Goal: Task Accomplishment & Management: Complete application form

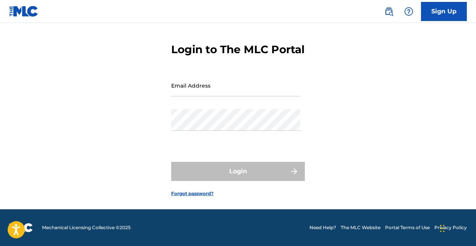
scroll to position [36, 0]
click at [220, 90] on input "Email Address" at bounding box center [235, 86] width 129 height 22
type input "[PERSON_NAME][EMAIL_ADDRESS][DOMAIN_NAME]"
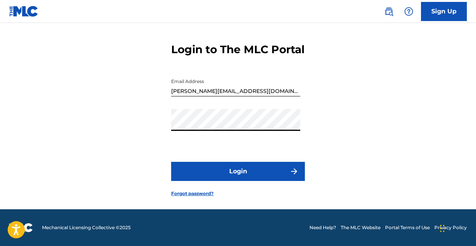
click at [227, 171] on button "Login" at bounding box center [238, 171] width 134 height 19
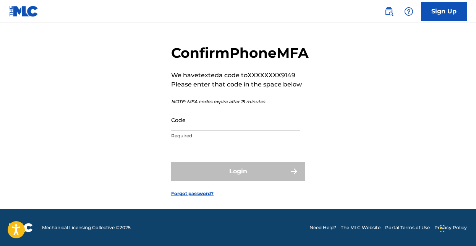
click at [219, 122] on input "Code" at bounding box center [235, 120] width 129 height 22
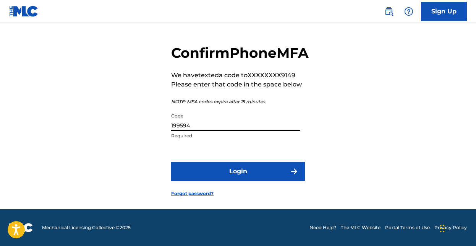
type input "199594"
click at [264, 170] on button "Login" at bounding box center [238, 171] width 134 height 19
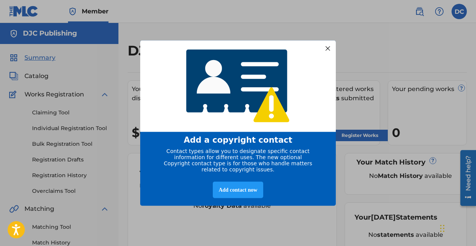
click at [328, 45] on div at bounding box center [328, 48] width 10 height 10
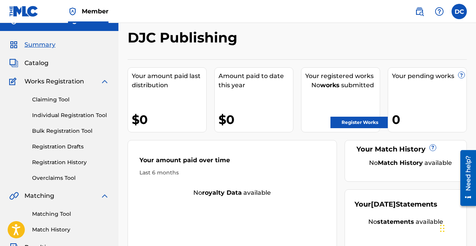
scroll to position [12, 0]
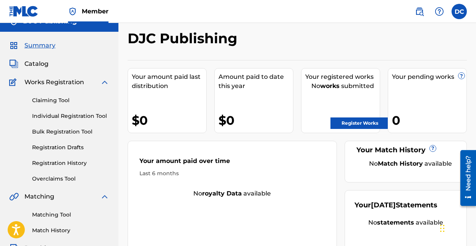
click at [69, 101] on link "Claiming Tool" at bounding box center [70, 100] width 77 height 8
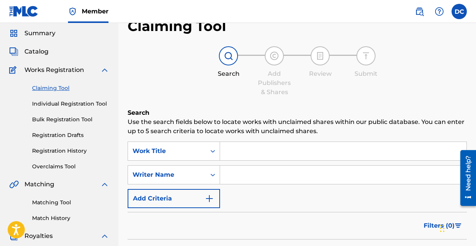
scroll to position [26, 0]
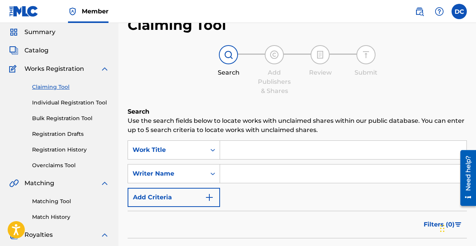
click at [277, 149] on input "Search Form" at bounding box center [343, 150] width 246 height 18
type input "m"
type input "Meditations on a parlay"
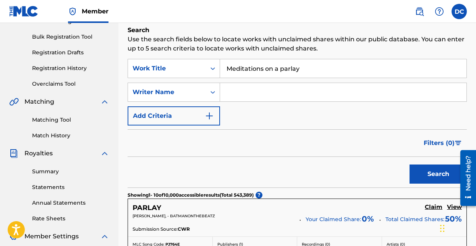
scroll to position [163, 0]
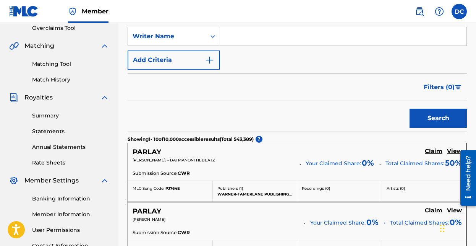
click at [434, 119] on button "Search" at bounding box center [438, 118] width 57 height 19
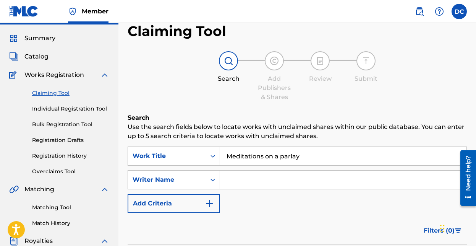
scroll to position [24, 0]
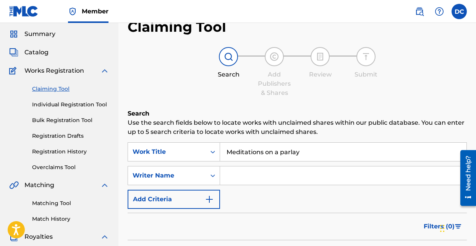
click at [249, 181] on input "Search Form" at bounding box center [343, 175] width 246 height 18
type input "[PERSON_NAME]"
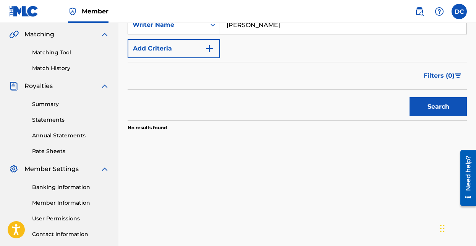
scroll to position [175, 0]
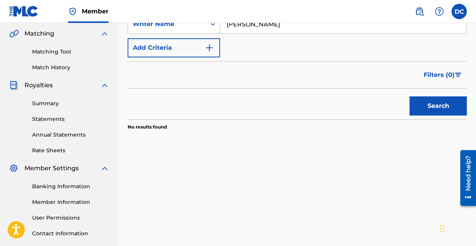
click at [421, 105] on button "Search" at bounding box center [438, 105] width 57 height 19
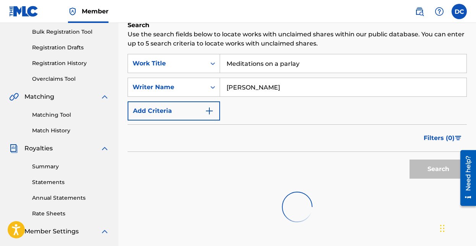
scroll to position [116, 0]
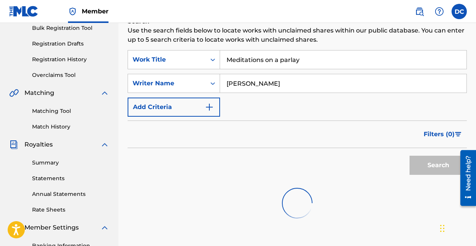
drag, startPoint x: 313, startPoint y: 66, endPoint x: 252, endPoint y: 48, distance: 63.0
click at [252, 48] on div "Search Use the search fields below to locate works with unclaimed shares within…" at bounding box center [297, 141] width 339 height 249
click at [278, 84] on input "[PERSON_NAME]" at bounding box center [343, 83] width 246 height 18
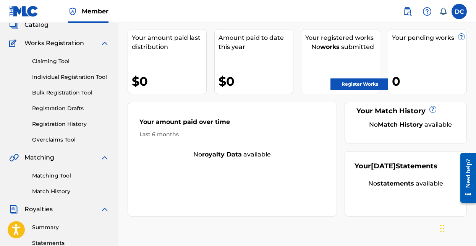
scroll to position [60, 0]
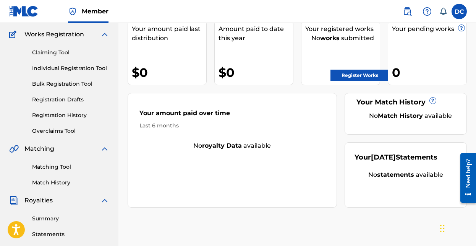
click at [66, 53] on link "Claiming Tool" at bounding box center [70, 53] width 77 height 8
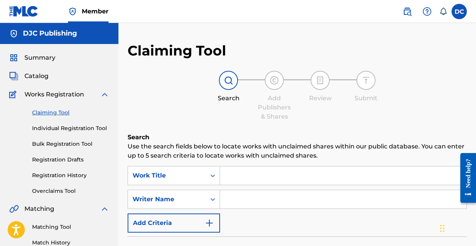
click at [261, 204] on input "Search Form" at bounding box center [343, 199] width 246 height 18
type input "d"
type input "[PERSON_NAME]"
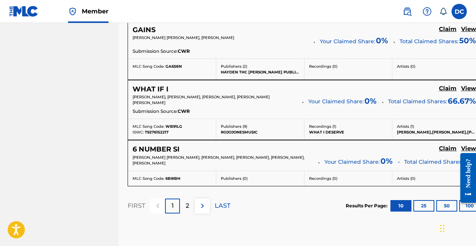
scroll to position [702, 0]
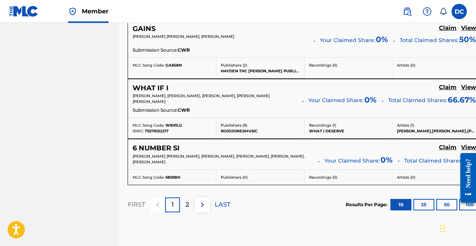
click at [186, 206] on p "2" at bounding box center [187, 204] width 3 height 9
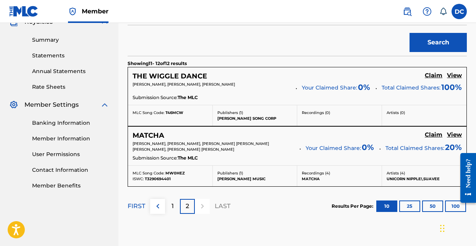
scroll to position [238, 0]
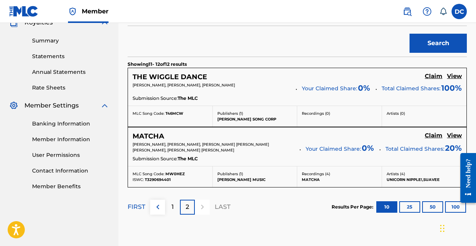
click at [411, 206] on button "25" at bounding box center [409, 206] width 21 height 11
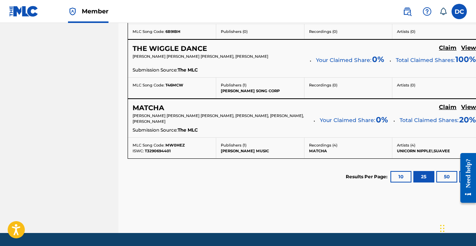
scroll to position [848, 0]
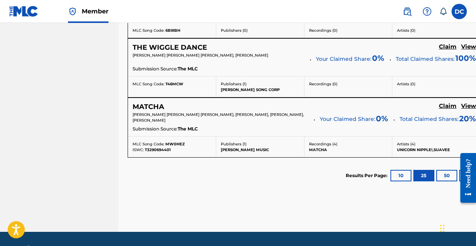
click at [457, 173] on div at bounding box center [465, 178] width 21 height 62
click at [412, 173] on button "10" at bounding box center [401, 175] width 21 height 11
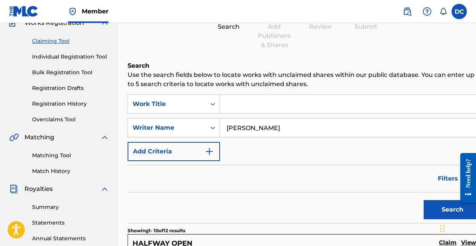
scroll to position [52, 0]
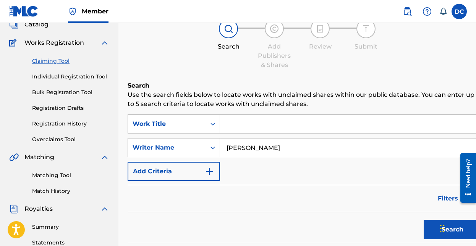
drag, startPoint x: 297, startPoint y: 151, endPoint x: 259, endPoint y: 133, distance: 42.4
click at [259, 133] on div "SearchWithCriteria73d907c8-b833-47b3-b302-511032635cc6 Work Title SearchWithCri…" at bounding box center [304, 147] width 353 height 66
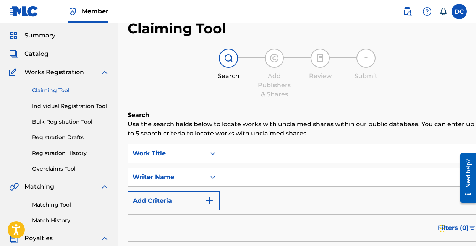
scroll to position [0, 0]
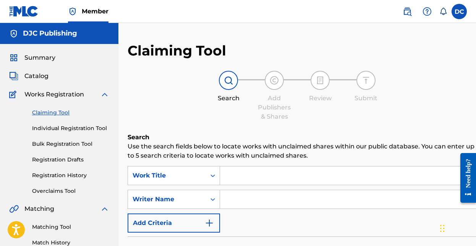
click at [106, 94] on img at bounding box center [104, 94] width 9 height 9
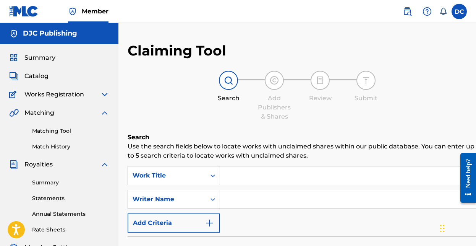
click at [12, 94] on img at bounding box center [14, 94] width 10 height 9
click at [105, 95] on img at bounding box center [104, 94] width 9 height 9
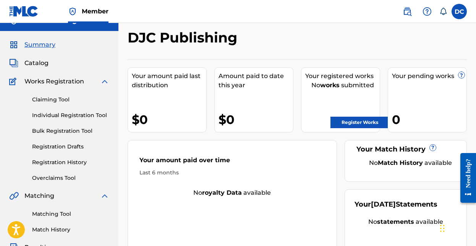
scroll to position [8, 0]
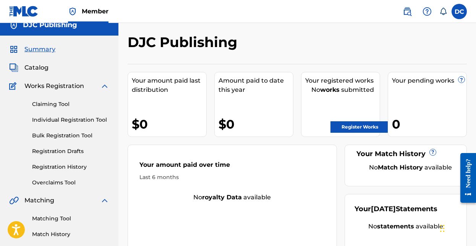
click at [359, 125] on link "Register Works" at bounding box center [360, 126] width 59 height 11
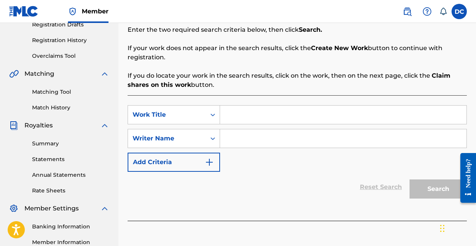
scroll to position [136, 0]
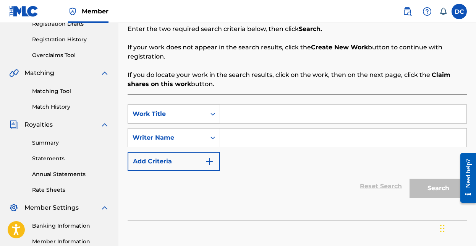
click at [214, 115] on icon "Search Form" at bounding box center [213, 114] width 8 height 8
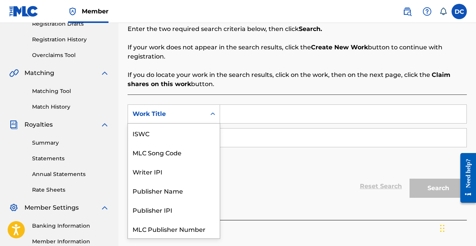
scroll to position [19, 0]
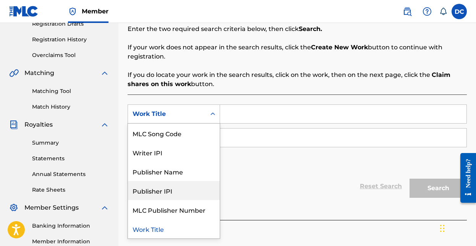
click at [199, 193] on div "Publisher IPI" at bounding box center [174, 190] width 92 height 19
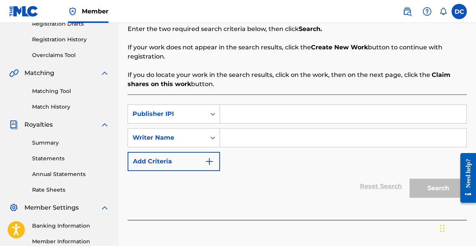
click at [254, 115] on input "Search Form" at bounding box center [343, 114] width 246 height 18
paste input "00725383634"
type input "00725383634"
click at [244, 139] on input "Search Form" at bounding box center [343, 137] width 246 height 18
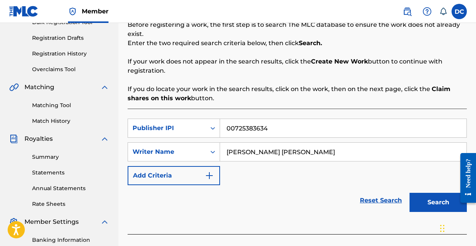
scroll to position [121, 0]
type input "Daniel Joseph Coleman"
click at [426, 198] on button "Search" at bounding box center [438, 202] width 57 height 19
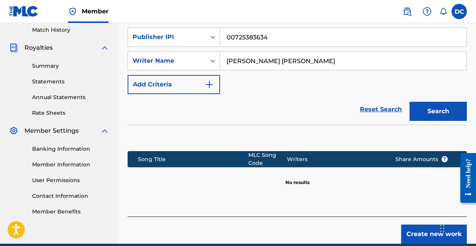
scroll to position [195, 0]
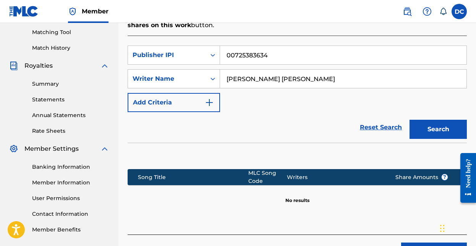
drag, startPoint x: 276, startPoint y: 55, endPoint x: 232, endPoint y: 42, distance: 45.2
click at [232, 42] on div "SearchWithCriteria19981e2b-daee-4cc6-b323-5a483695420d Publisher IPI 0072538363…" at bounding box center [297, 135] width 339 height 199
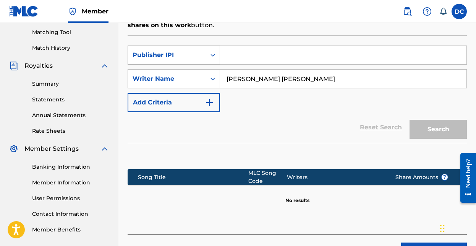
click at [211, 55] on icon "Search Form" at bounding box center [213, 55] width 5 height 3
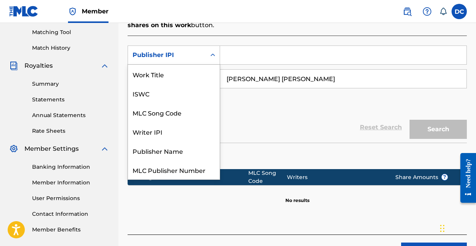
scroll to position [19, 0]
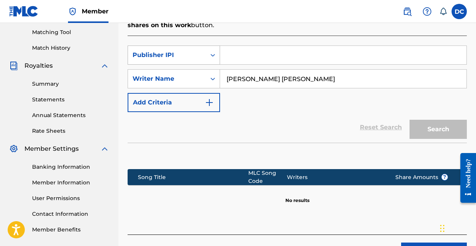
click at [213, 55] on icon "Search Form" at bounding box center [213, 55] width 8 height 8
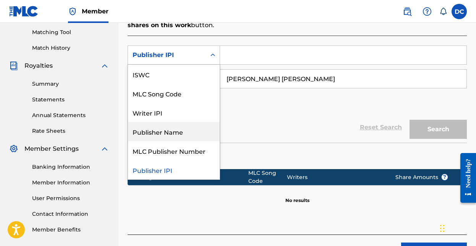
click at [169, 129] on div "Publisher Name" at bounding box center [174, 131] width 92 height 19
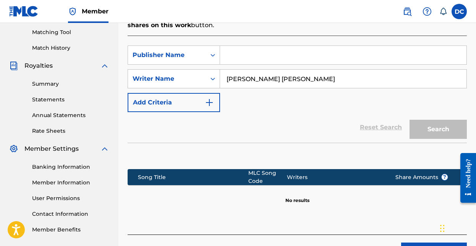
click at [264, 49] on input "Search Form" at bounding box center [343, 55] width 246 height 18
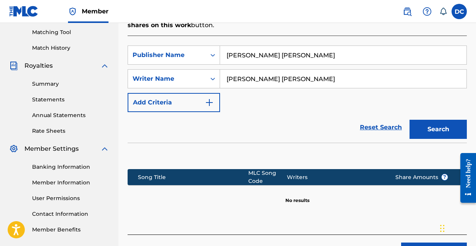
type input "Daniel Joseph Coleman"
click at [437, 132] on button "Search" at bounding box center [438, 129] width 57 height 19
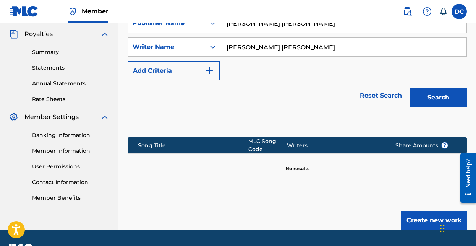
scroll to position [247, 0]
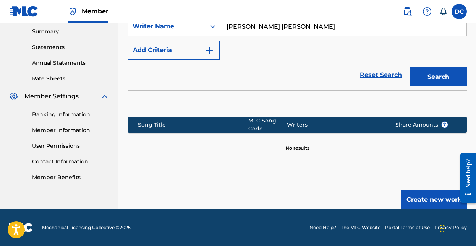
click at [431, 198] on button "Create new work" at bounding box center [434, 199] width 66 height 19
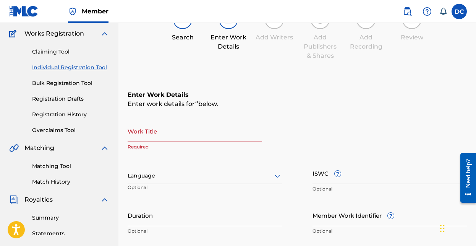
scroll to position [63, 0]
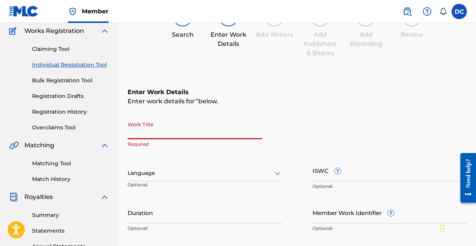
click at [183, 130] on input "Work Title" at bounding box center [195, 128] width 135 height 22
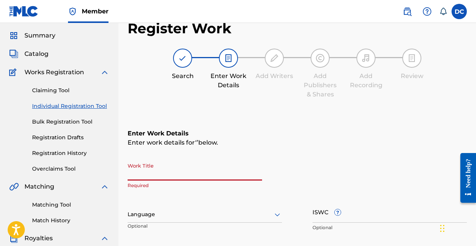
scroll to position [21, 0]
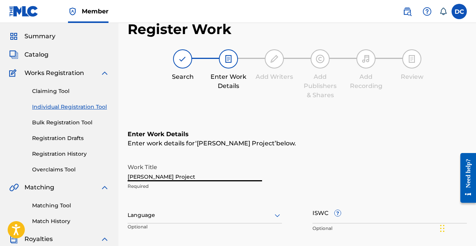
type input "Blaine Project"
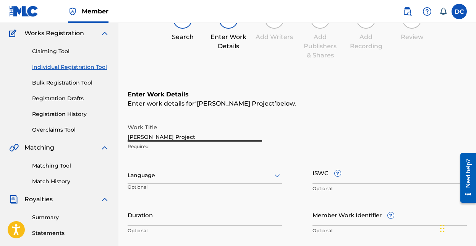
scroll to position [63, 0]
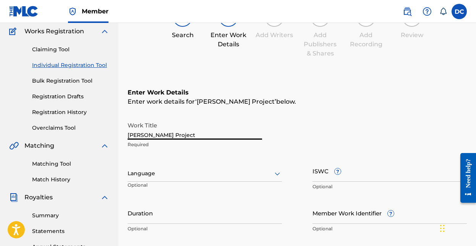
click at [275, 175] on icon at bounding box center [277, 173] width 9 height 9
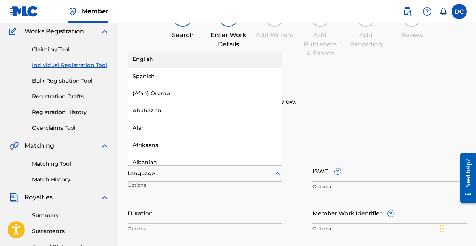
click at [203, 60] on div "English" at bounding box center [205, 58] width 154 height 17
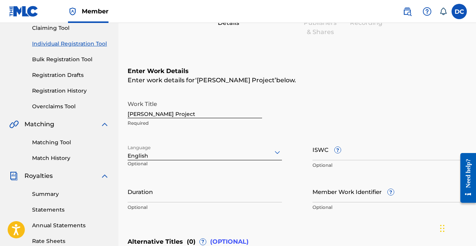
scroll to position [100, 0]
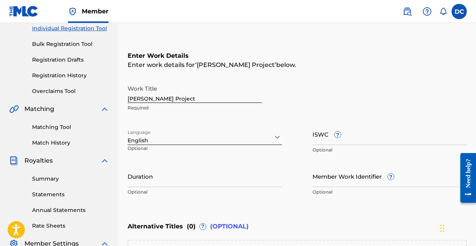
click at [356, 135] on input "ISWC ?" at bounding box center [390, 134] width 154 height 22
paste input "T-918.269.077-3"
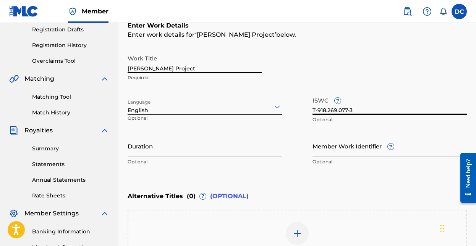
scroll to position [135, 0]
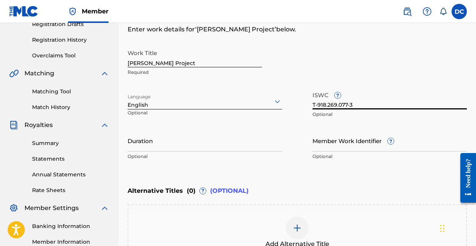
type input "T-918.269.077-3"
click at [204, 145] on input "Duration" at bounding box center [205, 141] width 154 height 22
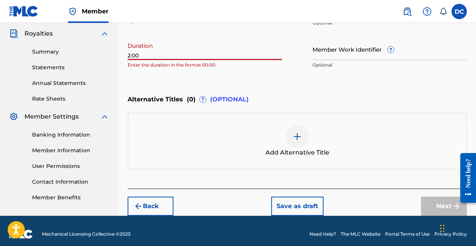
scroll to position [227, 0]
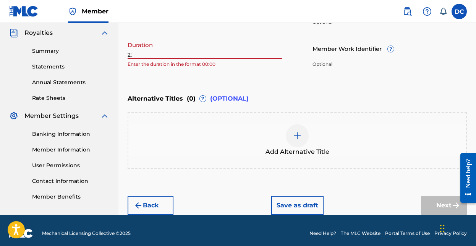
type input "2"
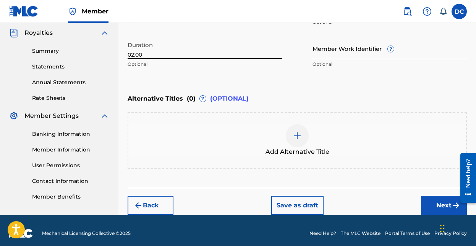
scroll to position [233, 0]
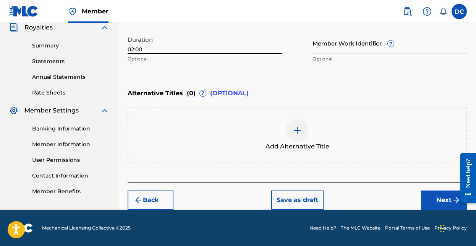
type input "02:00"
click at [439, 198] on button "Next" at bounding box center [444, 199] width 46 height 19
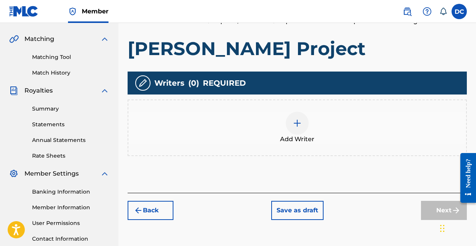
scroll to position [146, 0]
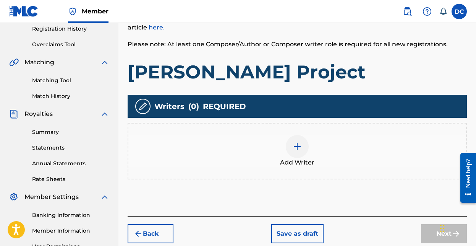
click at [297, 145] on img at bounding box center [297, 146] width 9 height 9
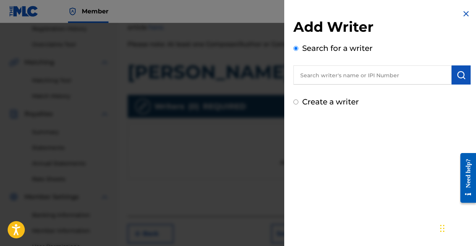
click at [318, 75] on input "text" at bounding box center [372, 74] width 158 height 19
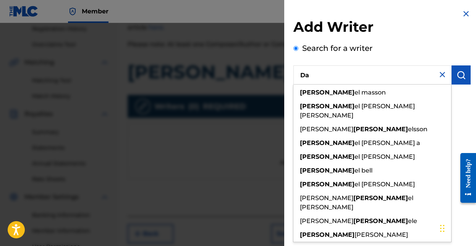
type input "D"
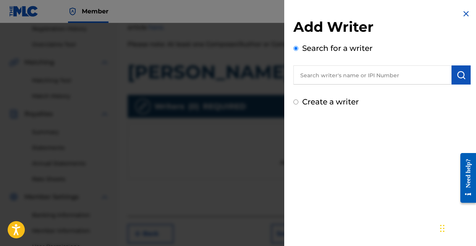
click at [324, 74] on input "text" at bounding box center [372, 74] width 158 height 19
click at [364, 71] on input "text" at bounding box center [372, 74] width 158 height 19
paste input "00725383634"
type input "00725383634"
click at [459, 78] on img "submit" at bounding box center [461, 74] width 9 height 9
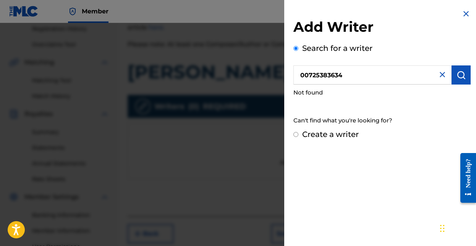
click at [297, 135] on input "Create a writer" at bounding box center [295, 134] width 5 height 5
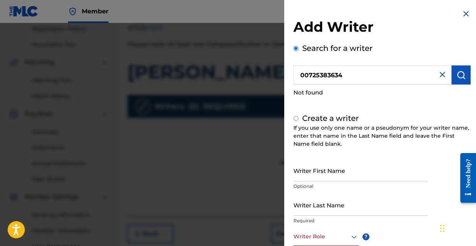
radio input "false"
radio input "true"
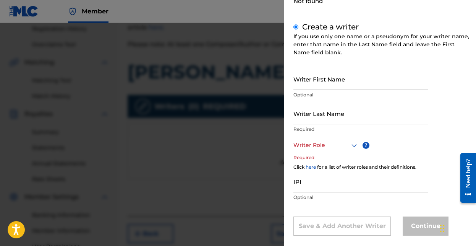
scroll to position [101, 0]
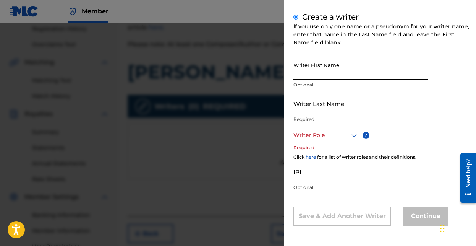
click at [323, 75] on input "Writer First Name" at bounding box center [360, 69] width 135 height 22
type input "[PERSON_NAME]"
click at [338, 110] on input "Writer Last Name" at bounding box center [360, 103] width 135 height 22
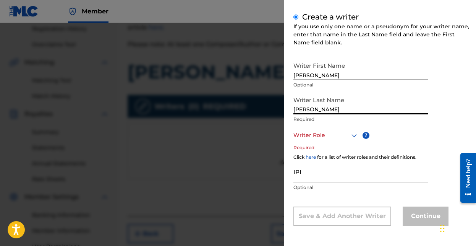
type input "[PERSON_NAME]"
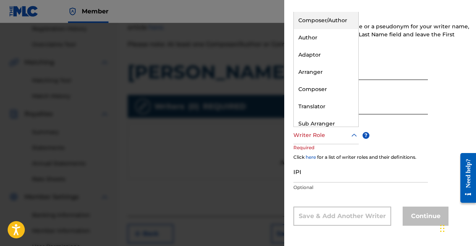
click at [352, 135] on icon at bounding box center [354, 134] width 5 height 3
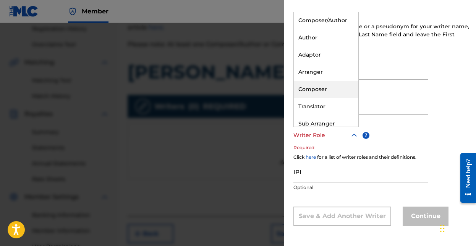
click at [321, 91] on div "Composer" at bounding box center [326, 89] width 65 height 17
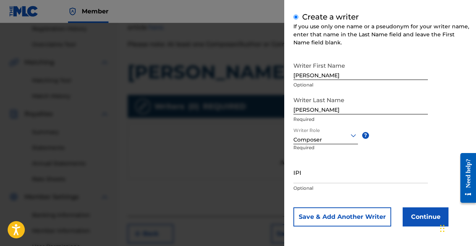
scroll to position [102, 0]
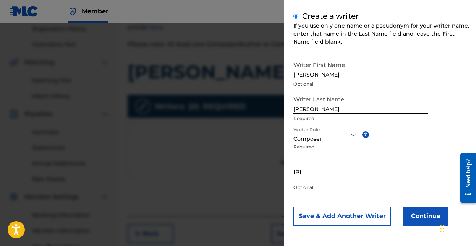
click at [336, 178] on input "IPI" at bounding box center [360, 172] width 135 height 22
paste input "00725383634"
type input "00725383634"
click at [419, 214] on button "Continue" at bounding box center [426, 215] width 46 height 19
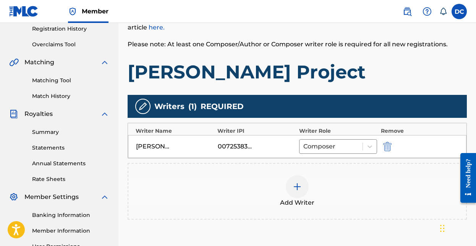
click at [163, 146] on div "[PERSON_NAME]" at bounding box center [153, 146] width 34 height 9
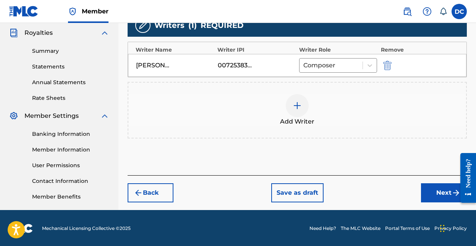
scroll to position [228, 0]
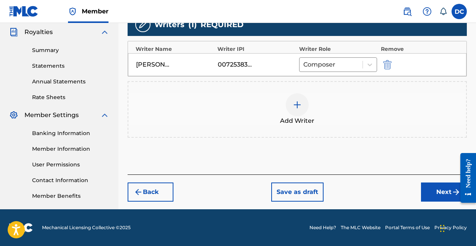
click at [433, 193] on button "Next" at bounding box center [444, 191] width 46 height 19
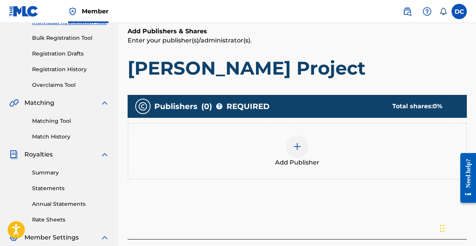
scroll to position [102, 0]
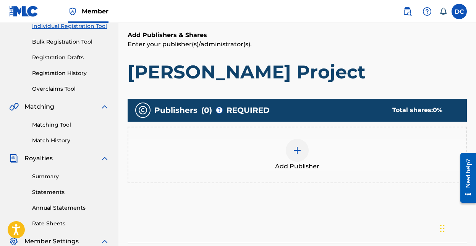
click at [301, 149] on img at bounding box center [297, 150] width 9 height 9
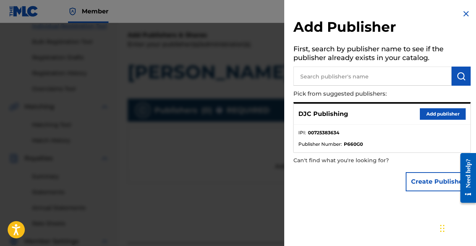
click at [438, 116] on button "Add publisher" at bounding box center [443, 113] width 46 height 11
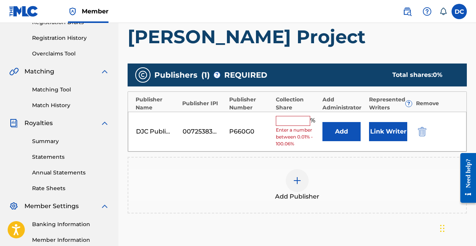
scroll to position [131, 0]
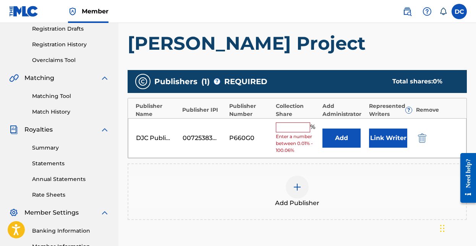
click at [289, 125] on input "text" at bounding box center [293, 127] width 34 height 10
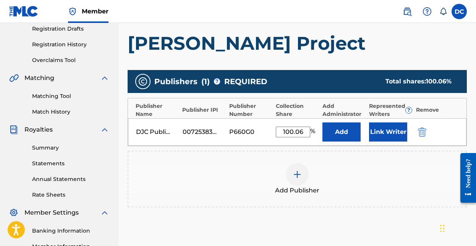
type input "100.06"
click at [395, 148] on div "Publishers ( 1 ) ? REQUIRED Total shares: 100.06 % Publisher Name Publisher IPI…" at bounding box center [297, 138] width 339 height 137
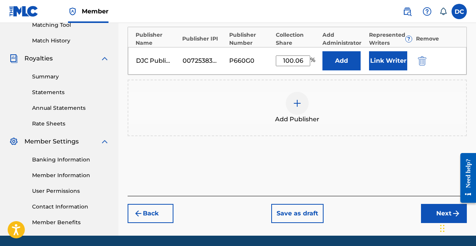
scroll to position [216, 0]
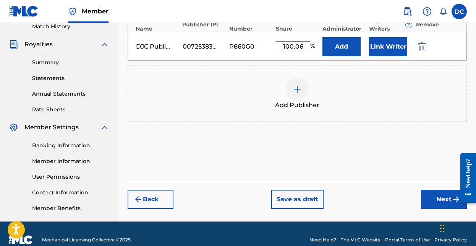
click at [438, 196] on button "Next" at bounding box center [444, 199] width 46 height 19
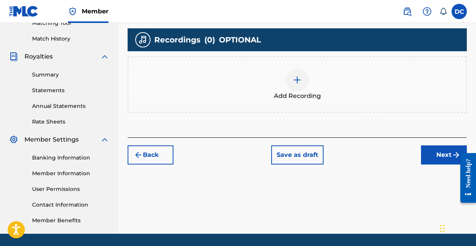
scroll to position [228, 0]
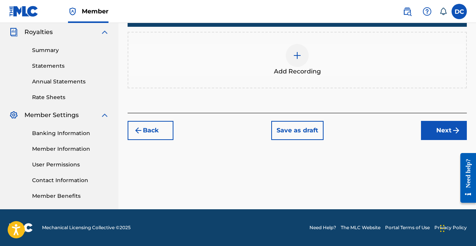
click at [451, 131] on button "Next" at bounding box center [444, 130] width 46 height 19
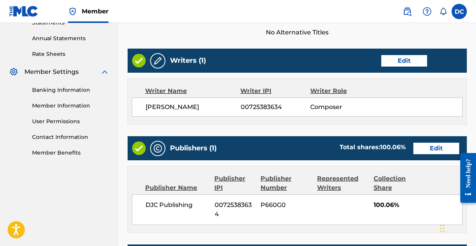
scroll to position [262, 0]
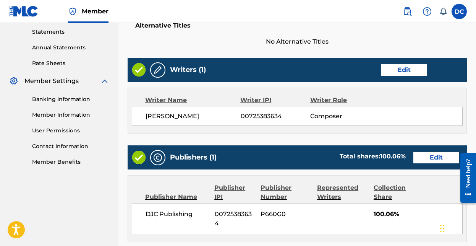
click at [159, 68] on img at bounding box center [157, 69] width 9 height 9
click at [398, 71] on button "Edit" at bounding box center [404, 69] width 46 height 11
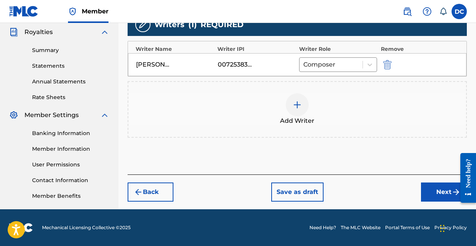
scroll to position [228, 0]
click at [387, 64] on img "submit" at bounding box center [387, 64] width 8 height 9
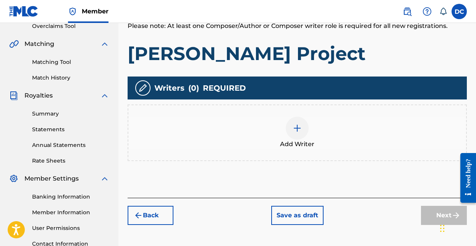
scroll to position [161, 0]
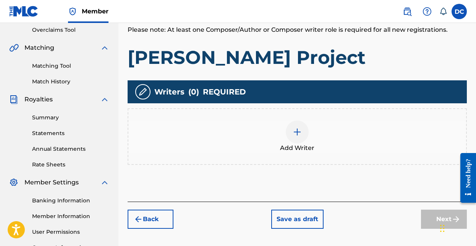
click at [144, 222] on button "Back" at bounding box center [151, 218] width 46 height 19
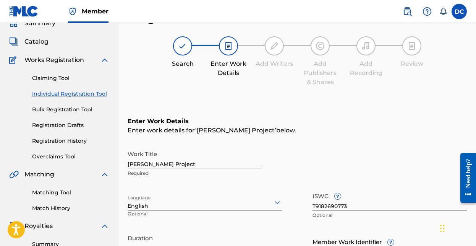
scroll to position [0, 0]
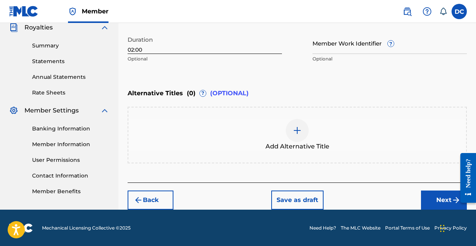
click at [445, 199] on button "Next" at bounding box center [444, 199] width 46 height 19
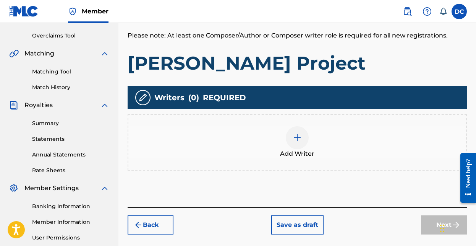
scroll to position [141, 0]
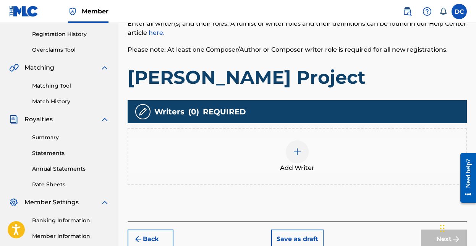
click at [294, 157] on div at bounding box center [297, 151] width 23 height 23
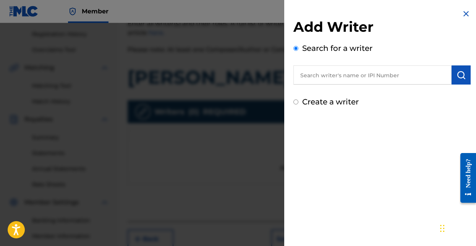
click at [321, 75] on input "text" at bounding box center [372, 74] width 158 height 19
paste input "00725383634"
click at [458, 73] on img "submit" at bounding box center [461, 74] width 9 height 9
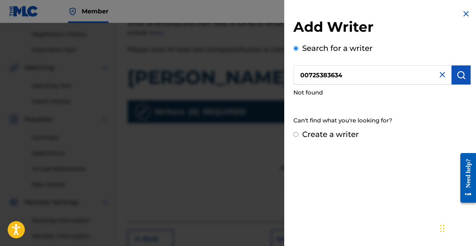
drag, startPoint x: 351, startPoint y: 75, endPoint x: 269, endPoint y: 16, distance: 101.2
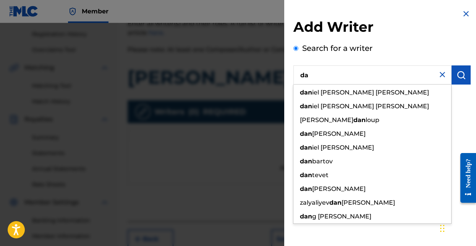
type input "d"
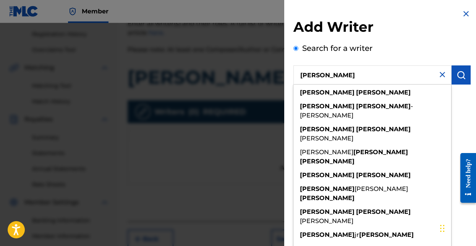
type input "[PERSON_NAME]"
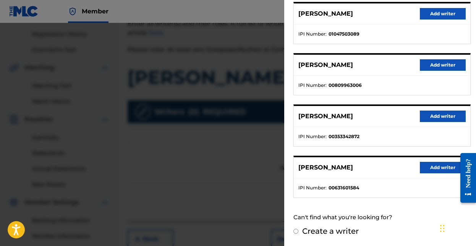
scroll to position [0, 0]
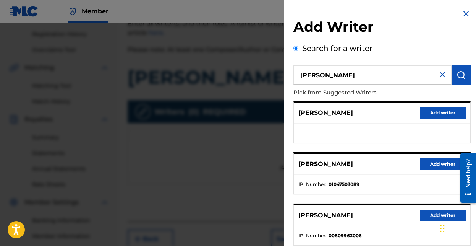
click at [440, 74] on img at bounding box center [442, 74] width 9 height 9
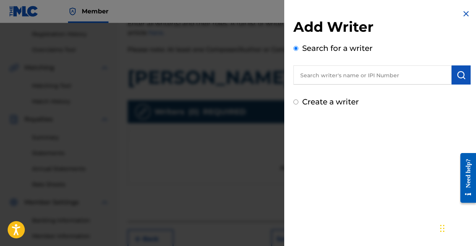
scroll to position [153, 0]
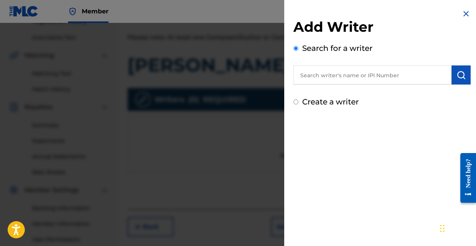
click at [295, 101] on input "Create a writer" at bounding box center [295, 101] width 5 height 5
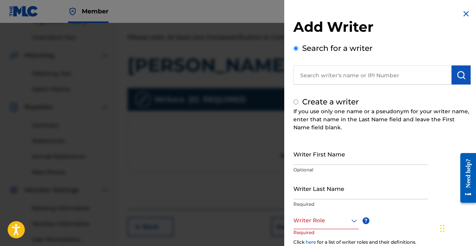
radio input "false"
radio input "true"
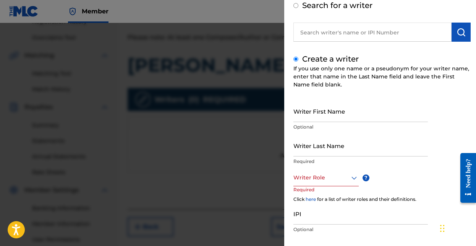
click at [338, 117] on input "Writer First Name" at bounding box center [360, 111] width 135 height 22
type input "[PERSON_NAME]"
click at [346, 154] on input "Writer Last Name" at bounding box center [360, 146] width 135 height 22
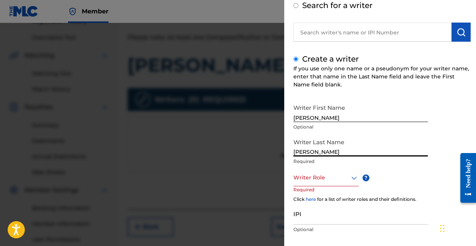
type input "[PERSON_NAME]"
click at [324, 178] on div at bounding box center [325, 178] width 65 height 10
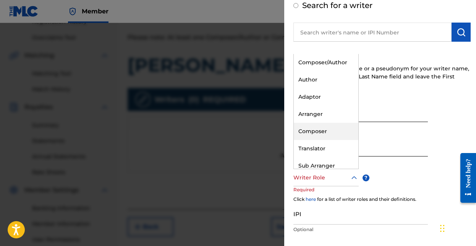
click at [319, 136] on div "Composer" at bounding box center [326, 131] width 65 height 17
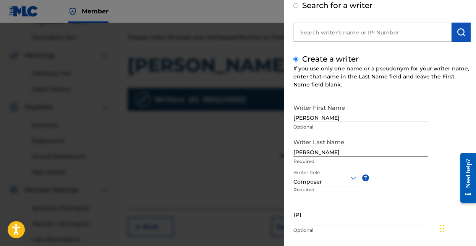
scroll to position [77, 0]
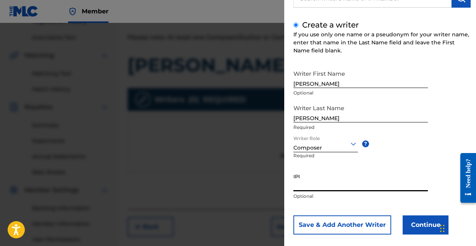
click at [316, 183] on input "IPI" at bounding box center [360, 180] width 135 height 22
paste input "00725383634"
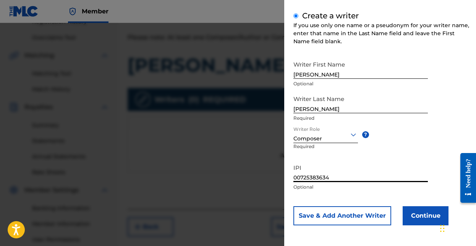
type input "00725383634"
click at [433, 214] on button "Continue" at bounding box center [426, 215] width 46 height 19
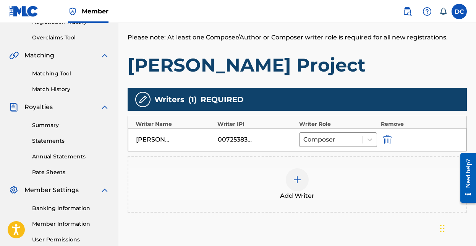
click at [248, 141] on div "00725383634" at bounding box center [235, 139] width 34 height 9
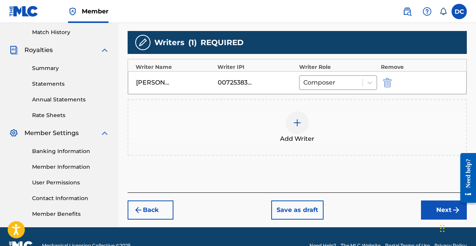
scroll to position [215, 0]
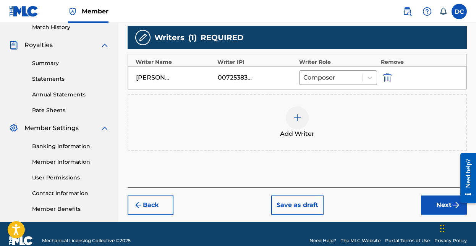
click at [436, 202] on button "Next" at bounding box center [444, 204] width 46 height 19
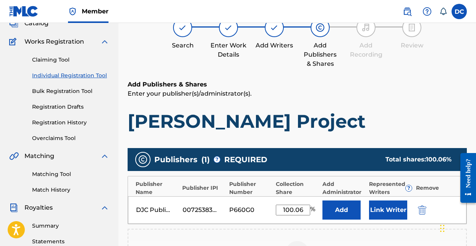
scroll to position [35, 0]
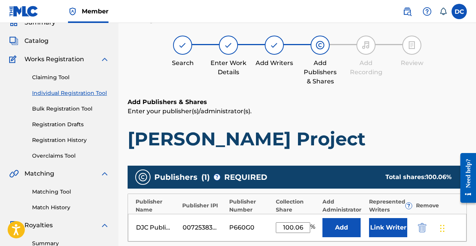
click at [274, 45] on img at bounding box center [274, 45] width 9 height 9
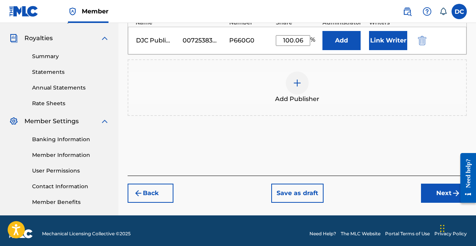
scroll to position [222, 0]
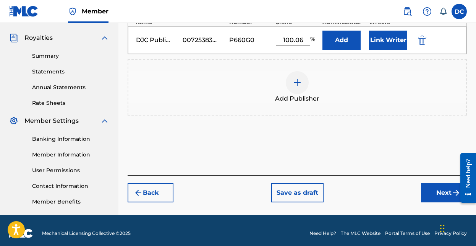
click at [443, 193] on button "Next" at bounding box center [444, 192] width 46 height 19
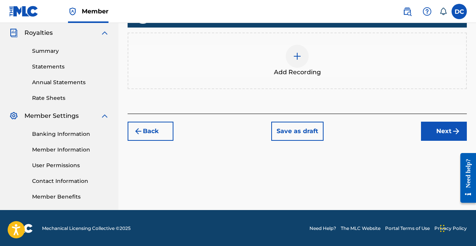
click at [435, 131] on button "Next" at bounding box center [444, 131] width 46 height 19
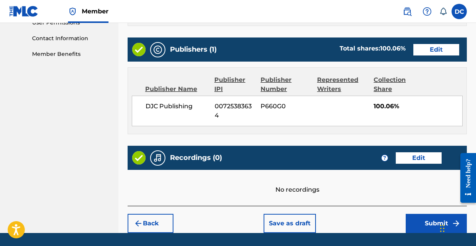
scroll to position [393, 0]
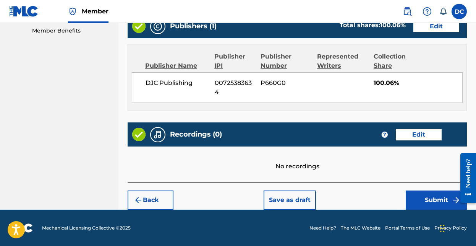
click at [427, 202] on button "Submit" at bounding box center [436, 199] width 61 height 19
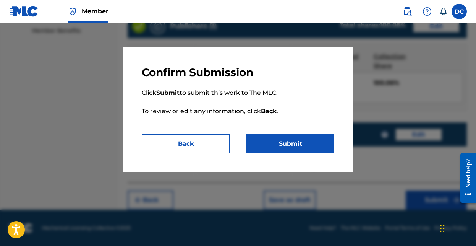
click at [286, 144] on button "Submit" at bounding box center [290, 143] width 88 height 19
click at [215, 143] on button "Back" at bounding box center [186, 143] width 88 height 19
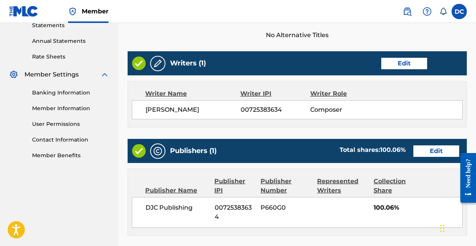
scroll to position [259, 0]
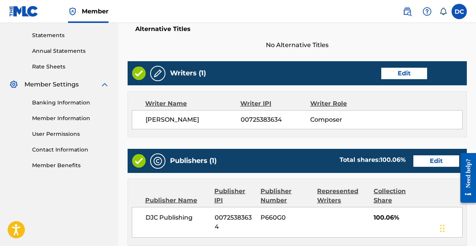
click at [277, 218] on span "P660G0" at bounding box center [286, 217] width 51 height 9
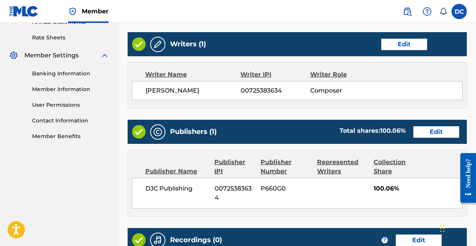
click at [448, 128] on button "Edit" at bounding box center [436, 131] width 46 height 11
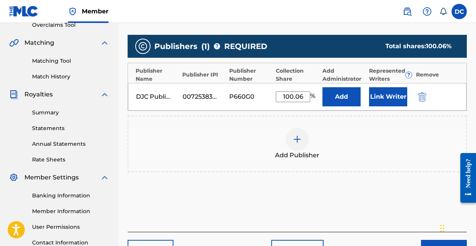
scroll to position [162, 0]
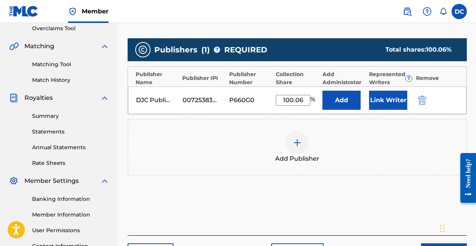
click at [389, 100] on button "Link Writer" at bounding box center [388, 100] width 38 height 19
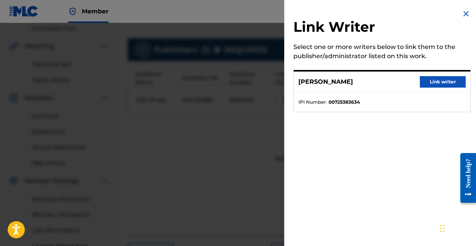
click at [441, 81] on button "Link writer" at bounding box center [443, 81] width 46 height 11
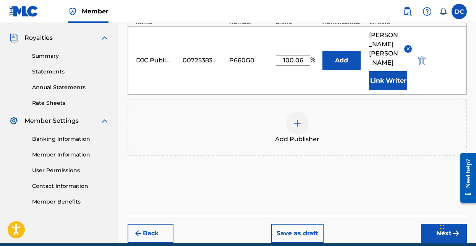
scroll to position [238, 0]
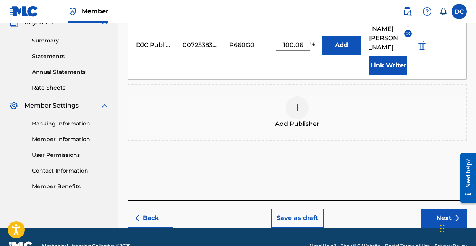
click at [451, 208] on button "Next" at bounding box center [444, 217] width 46 height 19
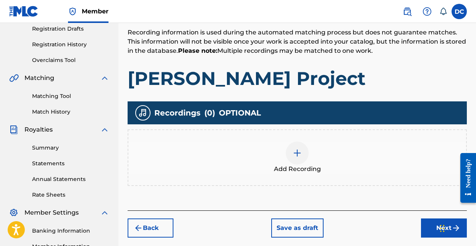
scroll to position [222, 0]
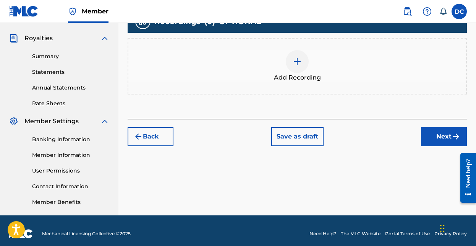
click at [438, 138] on button "Next" at bounding box center [444, 136] width 46 height 19
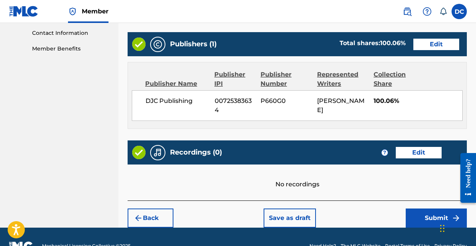
scroll to position [393, 0]
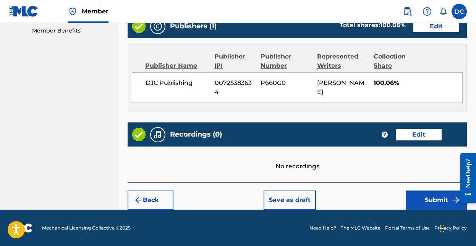
click at [434, 199] on button "Submit" at bounding box center [436, 199] width 61 height 19
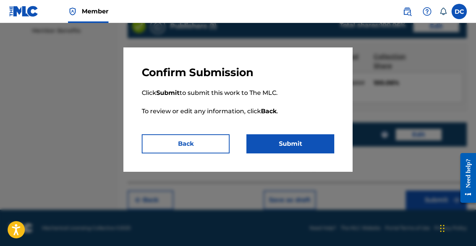
click at [302, 141] on button "Submit" at bounding box center [290, 143] width 88 height 19
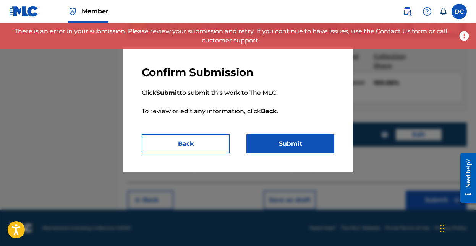
click at [206, 143] on button "Back" at bounding box center [186, 143] width 88 height 19
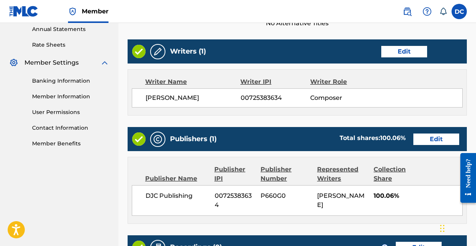
scroll to position [281, 0]
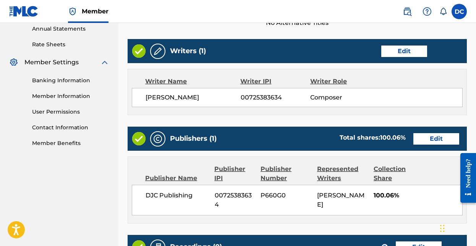
click at [410, 50] on button "Edit" at bounding box center [404, 50] width 46 height 11
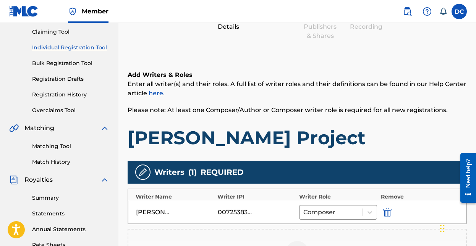
scroll to position [0, 0]
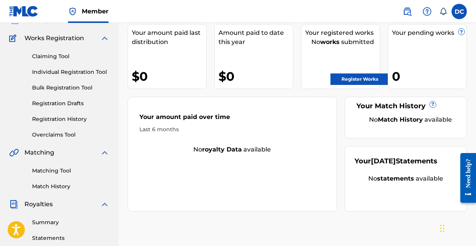
scroll to position [70, 0]
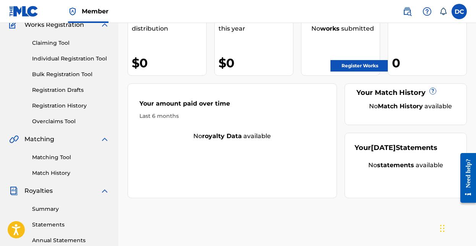
click at [350, 65] on link "Register Works" at bounding box center [360, 65] width 59 height 11
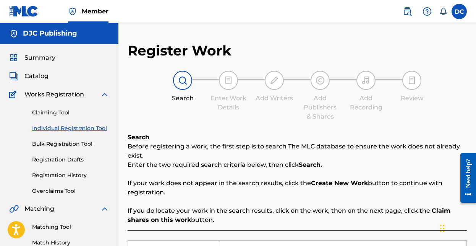
click at [460, 10] on label at bounding box center [459, 11] width 15 height 15
click at [459, 11] on input "DC [PERSON_NAME] [PERSON_NAME][EMAIL_ADDRESS][DOMAIN_NAME] Notification Prefere…" at bounding box center [459, 11] width 0 height 0
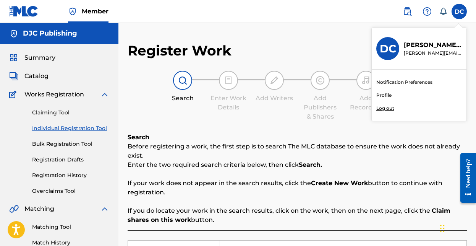
click at [384, 95] on link "Profile" at bounding box center [383, 95] width 15 height 7
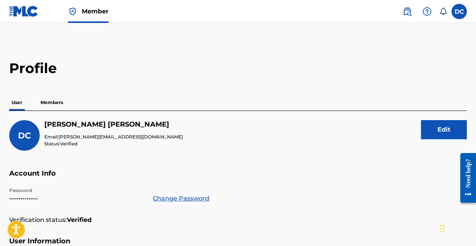
click at [53, 102] on p "Members" at bounding box center [51, 102] width 27 height 16
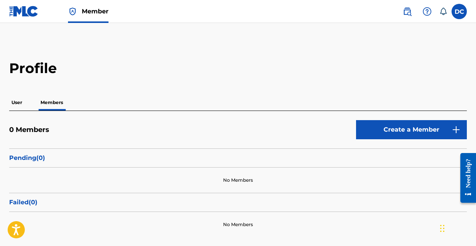
click at [26, 7] on img at bounding box center [23, 11] width 29 height 11
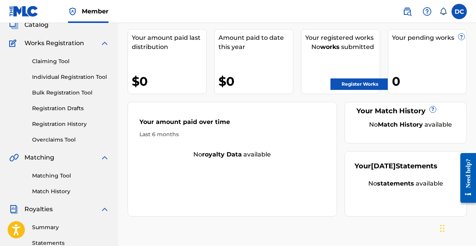
scroll to position [44, 0]
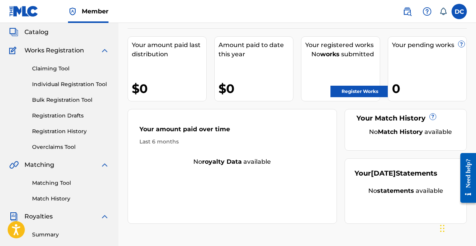
click at [58, 99] on link "Bulk Registration Tool" at bounding box center [70, 100] width 77 height 8
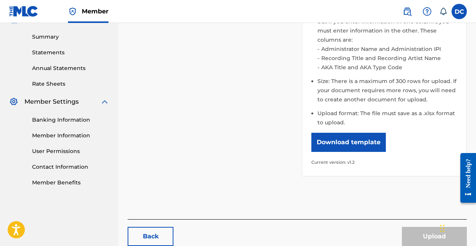
scroll to position [242, 0]
click at [337, 132] on button "Download template" at bounding box center [348, 141] width 75 height 19
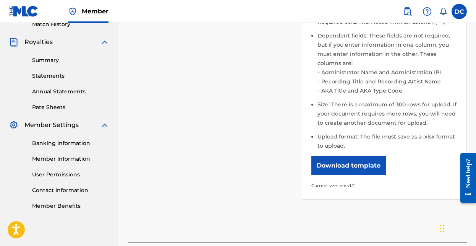
scroll to position [249, 0]
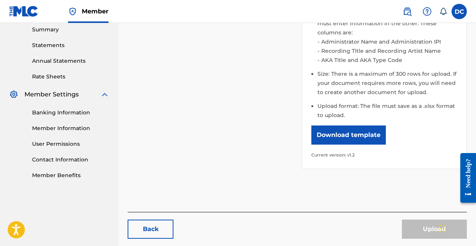
click at [55, 129] on link "Member Information" at bounding box center [70, 128] width 77 height 8
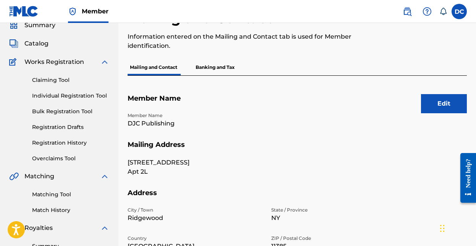
scroll to position [34, 0]
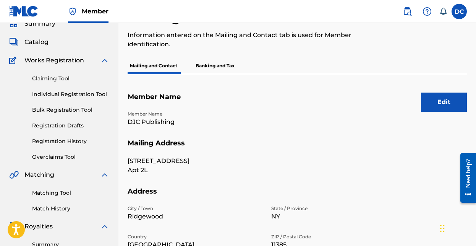
click at [214, 64] on p "Banking and Tax" at bounding box center [215, 66] width 44 height 16
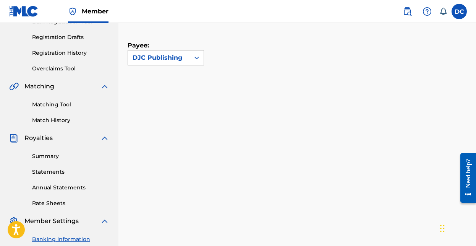
scroll to position [87, 0]
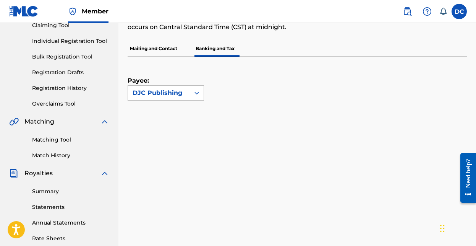
click at [154, 48] on p "Mailing and Contact" at bounding box center [154, 49] width 52 height 16
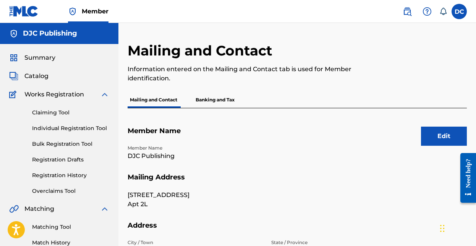
click at [105, 94] on img at bounding box center [104, 94] width 9 height 9
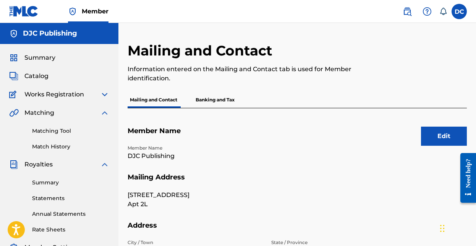
click at [71, 10] on img at bounding box center [72, 11] width 9 height 9
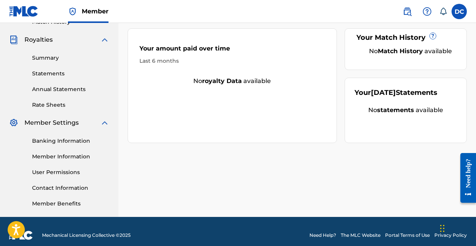
scroll to position [125, 0]
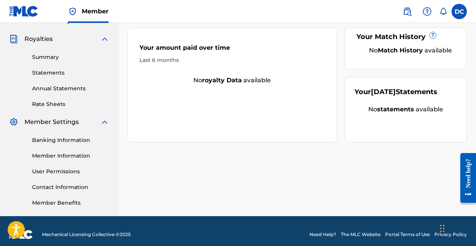
click at [76, 154] on link "Member Information" at bounding box center [70, 156] width 77 height 8
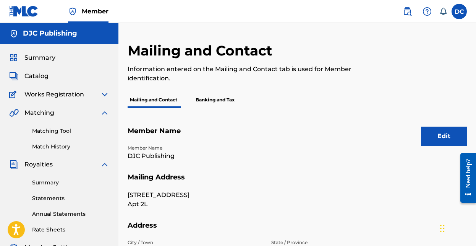
click at [107, 93] on img at bounding box center [104, 94] width 9 height 9
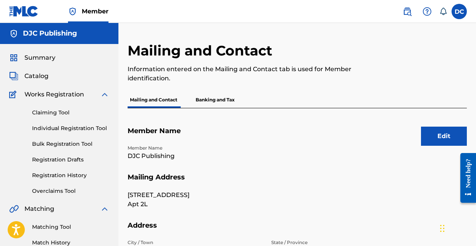
click at [65, 175] on link "Registration History" at bounding box center [70, 175] width 77 height 8
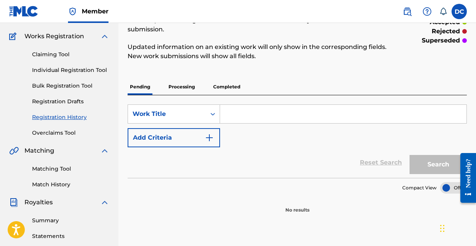
scroll to position [55, 0]
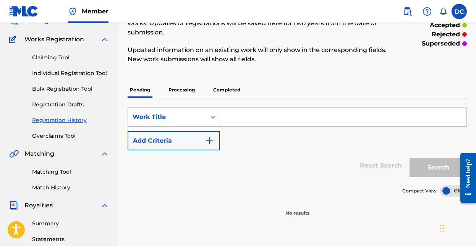
click at [214, 117] on icon "Search Form" at bounding box center [213, 117] width 5 height 3
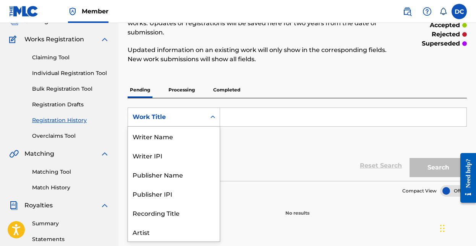
scroll to position [38, 0]
click at [165, 228] on div "Work Title" at bounding box center [174, 231] width 92 height 19
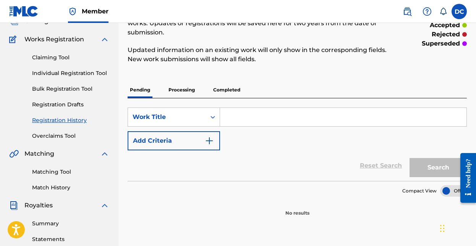
click at [251, 113] on input "Search Form" at bounding box center [343, 117] width 246 height 18
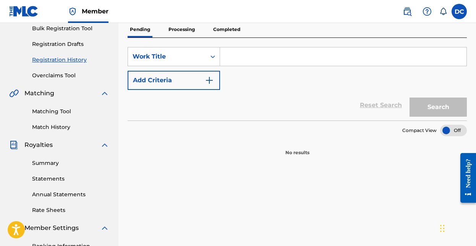
scroll to position [110, 0]
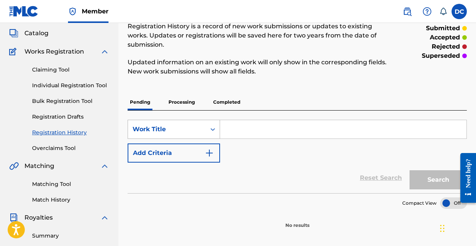
click at [212, 128] on div "Search Form" at bounding box center [213, 129] width 14 height 14
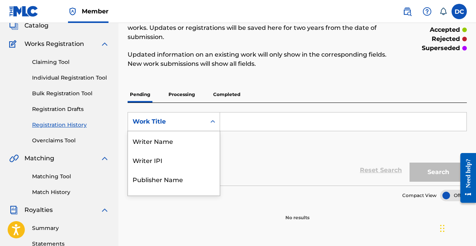
scroll to position [38, 0]
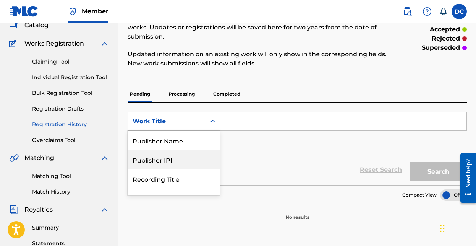
click at [183, 163] on div "Publisher IPI" at bounding box center [174, 159] width 92 height 19
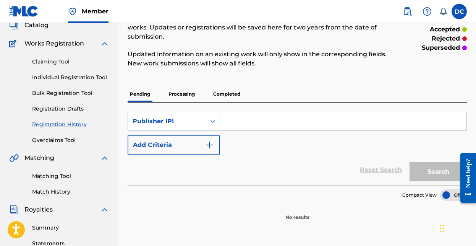
click at [258, 122] on input "Search Form" at bounding box center [343, 121] width 246 height 18
type input "00725383634"
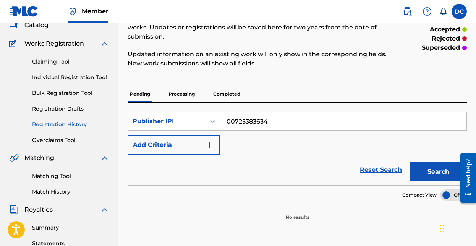
click at [419, 164] on button "Search" at bounding box center [438, 171] width 57 height 19
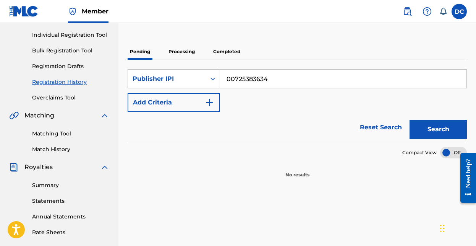
scroll to position [94, 0]
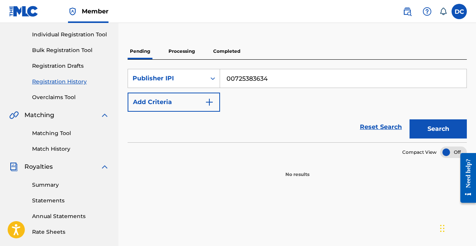
click at [207, 99] on img "Search Form" at bounding box center [209, 101] width 9 height 9
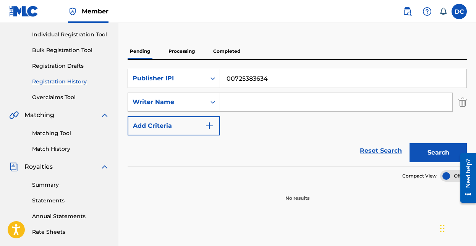
click at [246, 102] on input "Search Form" at bounding box center [336, 102] width 232 height 18
type input "[PERSON_NAME]"
click at [428, 154] on button "Search" at bounding box center [438, 152] width 57 height 19
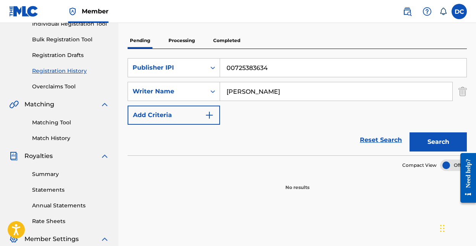
scroll to position [56, 0]
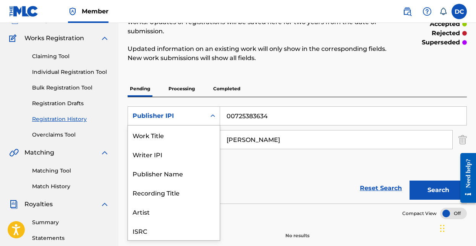
click at [210, 111] on div "Search Form" at bounding box center [213, 116] width 14 height 14
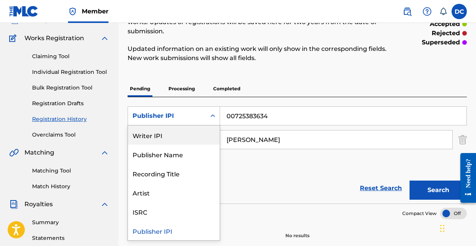
click at [181, 140] on div "Writer IPI" at bounding box center [174, 134] width 92 height 19
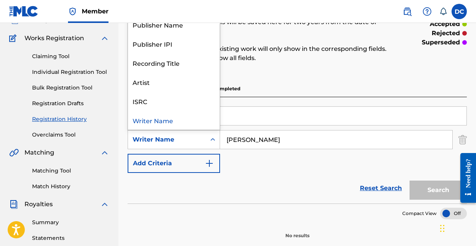
click at [216, 138] on icon "Search Form" at bounding box center [213, 140] width 8 height 8
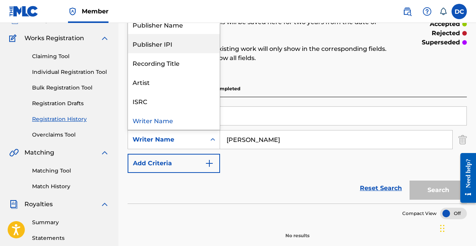
click at [193, 46] on div "Publisher IPI" at bounding box center [174, 43] width 92 height 19
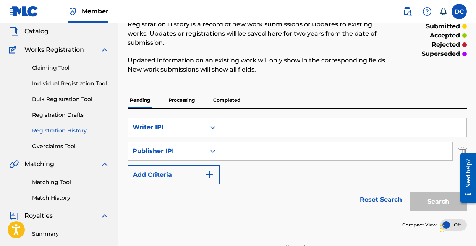
scroll to position [88, 0]
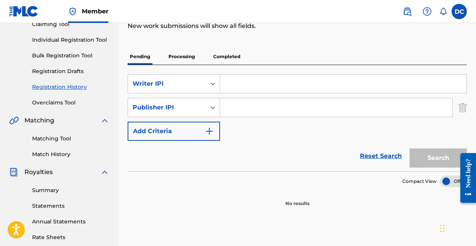
click at [389, 157] on link "Reset Search" at bounding box center [381, 156] width 50 height 17
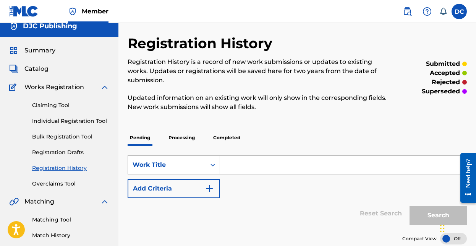
scroll to position [0, 0]
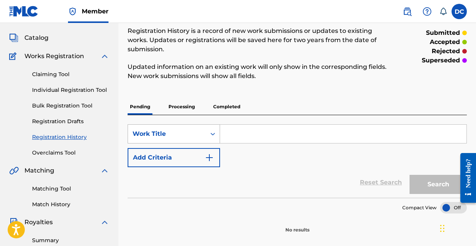
click at [214, 143] on div "Work Title" at bounding box center [174, 133] width 92 height 19
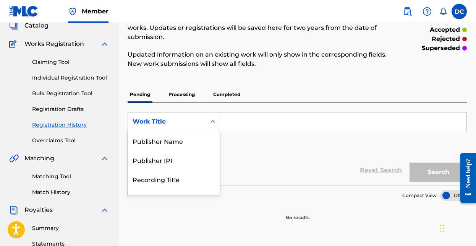
scroll to position [51, 0]
click at [259, 152] on div "SearchWithCriteria0d9041c2-105b-4abf-a46d-d59aae647e7a Publisher Name, 3 of 8. …" at bounding box center [297, 133] width 339 height 43
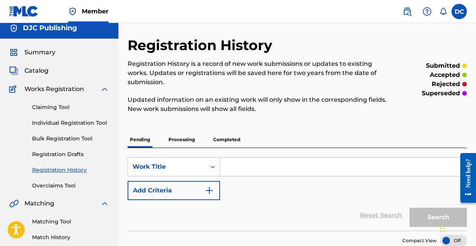
scroll to position [0, 0]
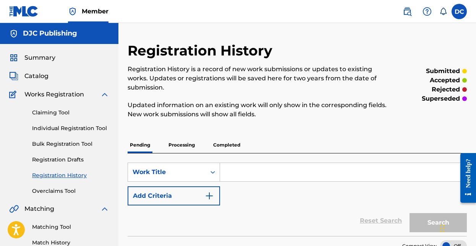
click at [227, 144] on p "Completed" at bounding box center [227, 145] width 32 height 16
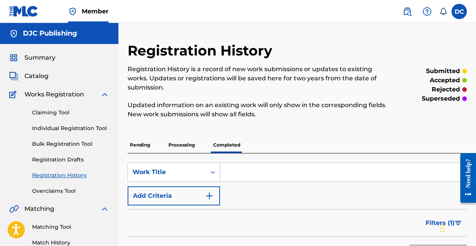
click at [195, 141] on p "Processing" at bounding box center [181, 145] width 31 height 16
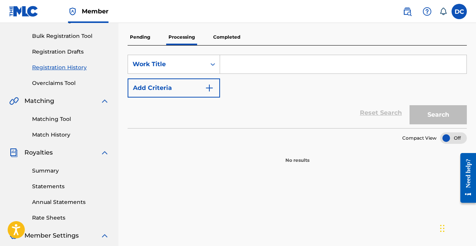
scroll to position [68, 0]
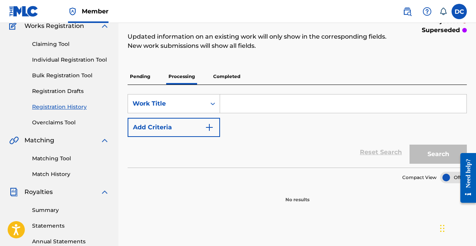
click at [242, 108] on input "Search Form" at bounding box center [343, 103] width 246 height 18
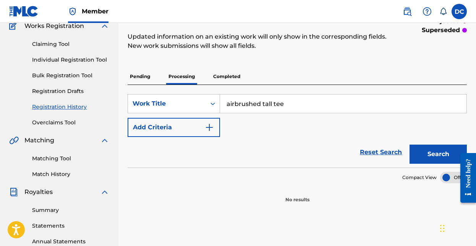
type input "airbrushed tall tee"
click at [410, 144] on button "Search" at bounding box center [438, 153] width 57 height 19
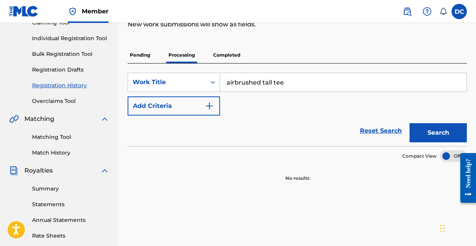
scroll to position [0, 0]
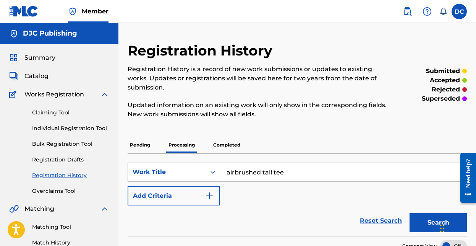
click at [76, 128] on link "Individual Registration Tool" at bounding box center [70, 128] width 77 height 8
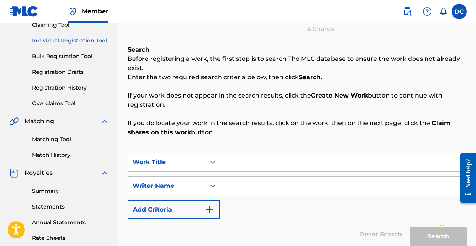
scroll to position [88, 0]
click at [253, 162] on input "Search Form" at bounding box center [343, 161] width 246 height 18
type input "airbrushed tall tee"
click at [265, 186] on input "Search Form" at bounding box center [343, 185] width 246 height 18
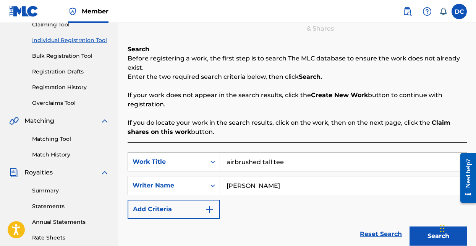
scroll to position [184, 0]
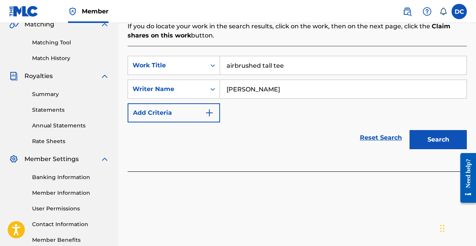
type input "[PERSON_NAME]"
click at [444, 135] on button "Search" at bounding box center [438, 139] width 57 height 19
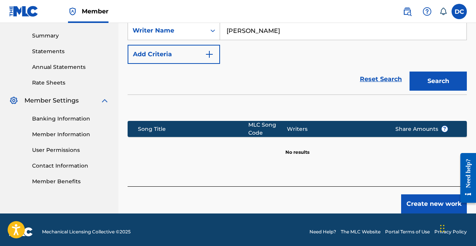
scroll to position [247, 0]
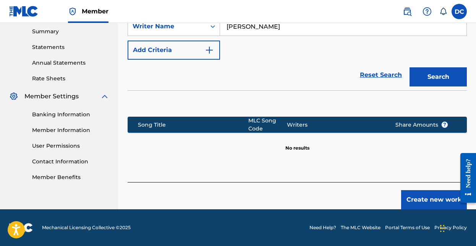
click at [441, 197] on button "Create new work" at bounding box center [434, 199] width 66 height 19
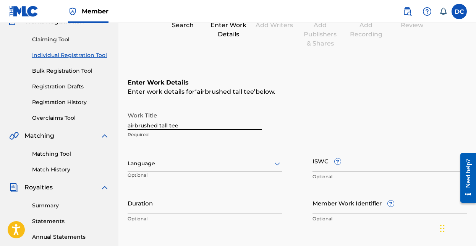
scroll to position [68, 0]
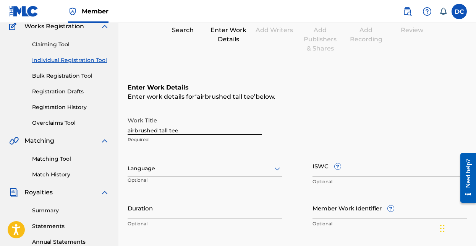
click at [233, 203] on input "Duration" at bounding box center [205, 208] width 154 height 22
click at [180, 132] on input "airbrushed tall tee" at bounding box center [195, 124] width 135 height 22
drag, startPoint x: 180, startPoint y: 132, endPoint x: 103, endPoint y: 79, distance: 94.0
click at [103, 79] on main "DJC Publishing Summary Catalog Works Registration Claiming Tool Individual Regi…" at bounding box center [238, 164] width 476 height 419
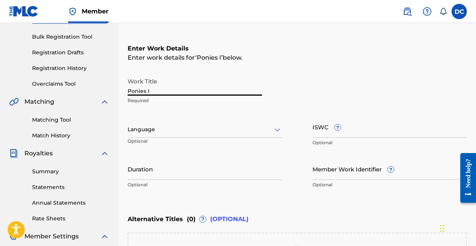
scroll to position [120, 0]
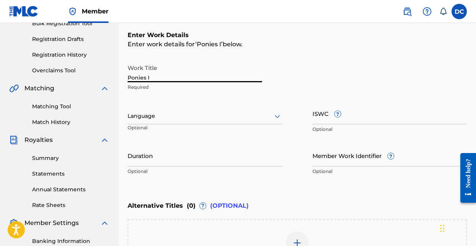
type input "Ponies I"
click at [276, 118] on icon at bounding box center [277, 116] width 9 height 9
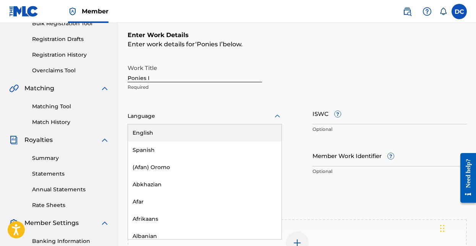
click at [182, 134] on div "English" at bounding box center [205, 132] width 154 height 17
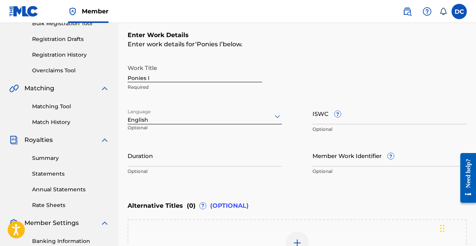
scroll to position [131, 0]
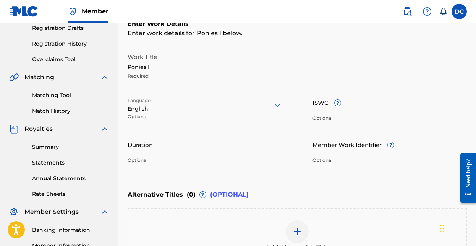
click at [213, 149] on input "Duration" at bounding box center [205, 144] width 154 height 22
type input "03:46"
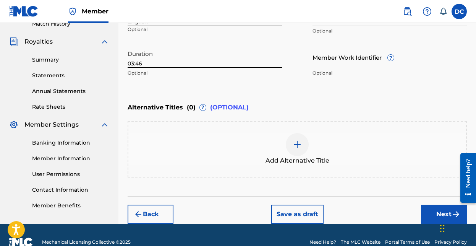
scroll to position [233, 0]
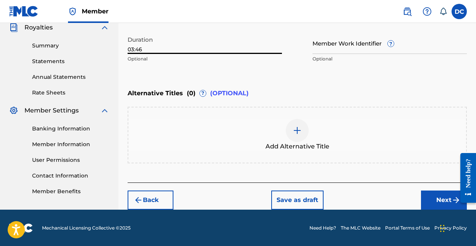
click at [442, 200] on button "Next" at bounding box center [444, 199] width 46 height 19
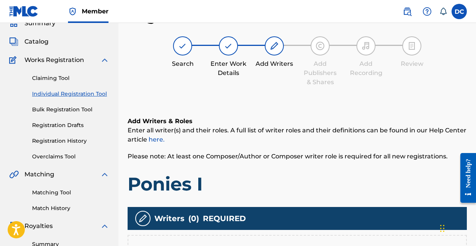
scroll to position [109, 0]
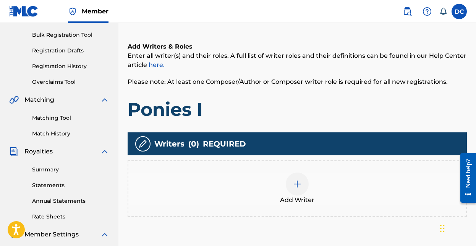
click at [300, 186] on img at bounding box center [297, 183] width 9 height 9
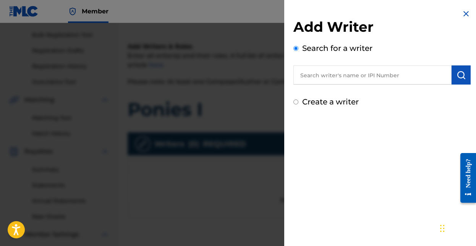
click at [331, 73] on input "text" at bounding box center [372, 74] width 158 height 19
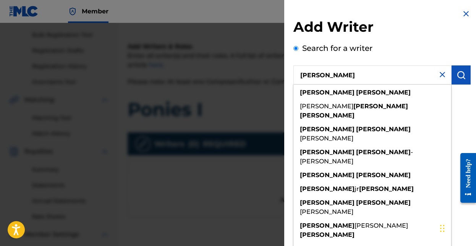
type input "[PERSON_NAME]"
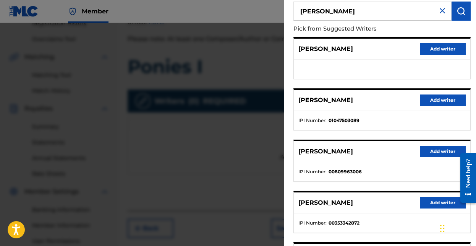
scroll to position [64, 0]
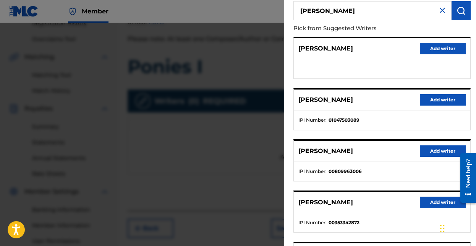
click at [440, 11] on img at bounding box center [442, 10] width 9 height 9
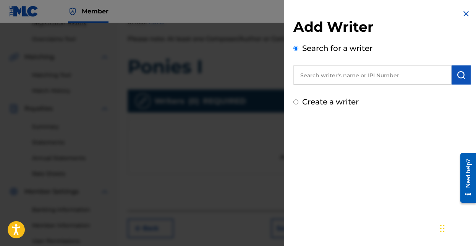
scroll to position [0, 0]
click at [465, 15] on img at bounding box center [466, 13] width 9 height 9
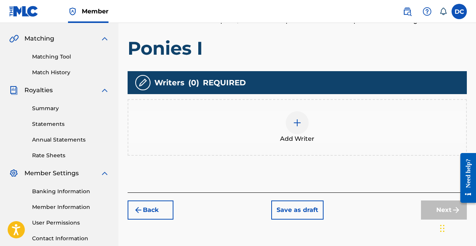
scroll to position [165, 0]
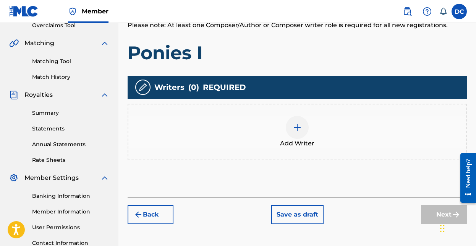
click at [296, 130] on img at bounding box center [297, 127] width 9 height 9
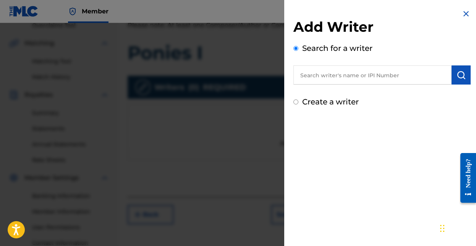
click at [295, 101] on input "Create a writer" at bounding box center [295, 101] width 5 height 5
radio input "false"
radio input "true"
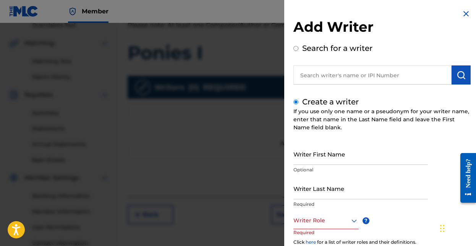
click at [339, 159] on input "Writer First Name" at bounding box center [360, 154] width 135 height 22
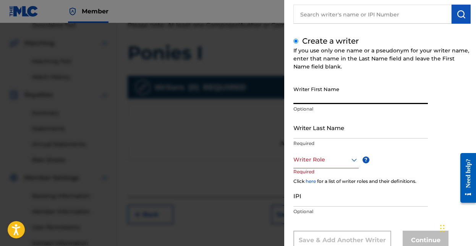
scroll to position [85, 0]
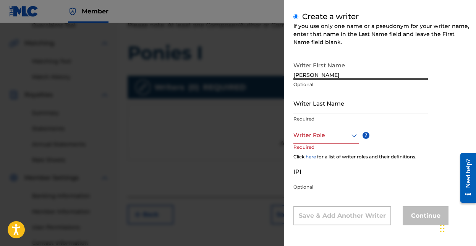
type input "[PERSON_NAME]"
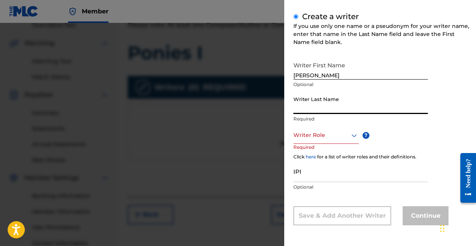
click at [360, 104] on input "Writer Last Name" at bounding box center [360, 103] width 135 height 22
type input "[PERSON_NAME]"
click at [353, 133] on icon at bounding box center [354, 135] width 9 height 9
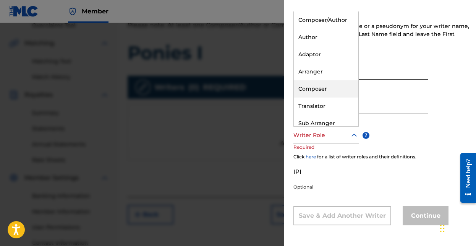
click at [326, 85] on div "Composer" at bounding box center [326, 88] width 65 height 17
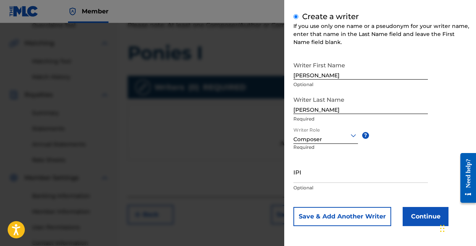
click at [332, 174] on input "IPI" at bounding box center [360, 172] width 135 height 22
paste input "00725383634"
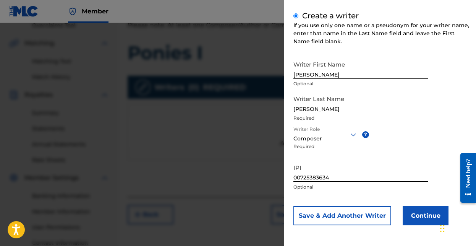
type input "00725383634"
click at [428, 217] on button "Continue" at bounding box center [426, 215] width 46 height 19
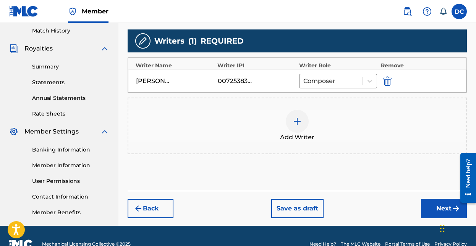
scroll to position [228, 0]
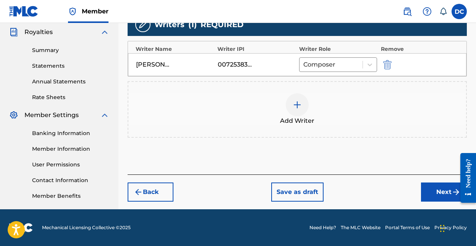
click at [446, 190] on button "Next" at bounding box center [444, 191] width 46 height 19
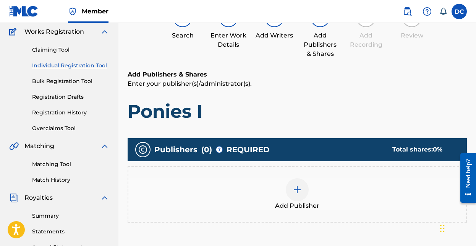
scroll to position [55, 0]
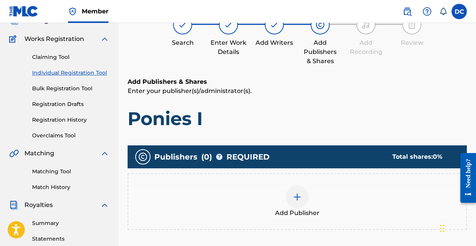
click at [299, 197] on img at bounding box center [297, 196] width 9 height 9
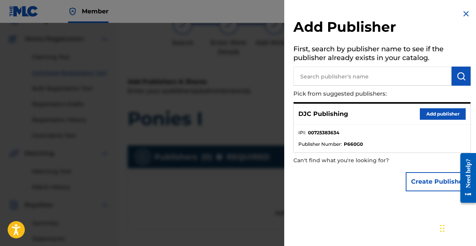
click at [425, 113] on button "Add publisher" at bounding box center [443, 113] width 46 height 11
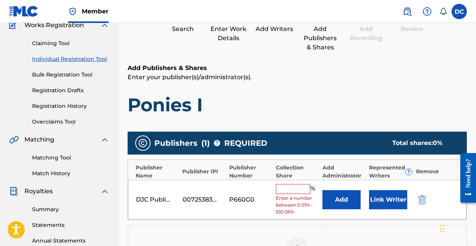
scroll to position [70, 0]
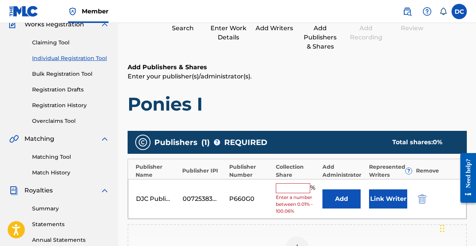
click at [290, 186] on input "text" at bounding box center [293, 188] width 34 height 10
type input "100.06"
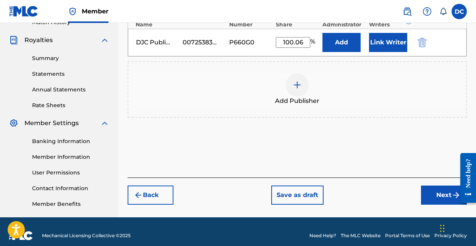
scroll to position [228, 0]
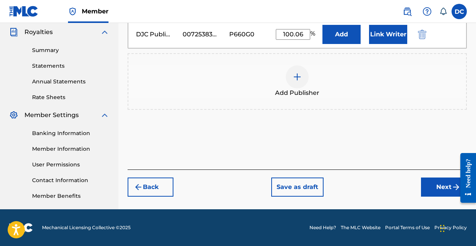
click at [438, 186] on button "Next" at bounding box center [444, 186] width 46 height 19
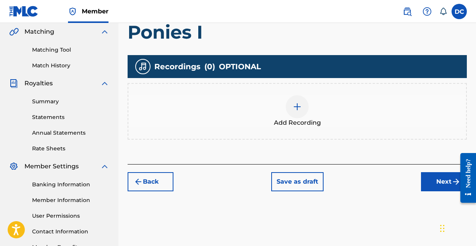
scroll to position [179, 0]
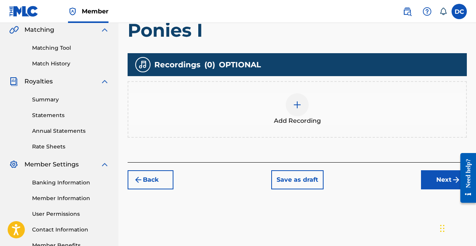
click at [440, 178] on button "Next" at bounding box center [444, 179] width 46 height 19
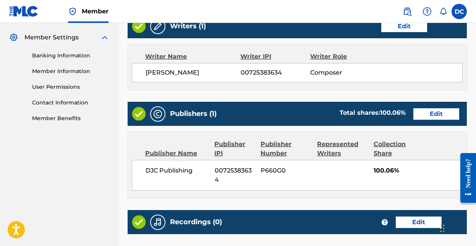
scroll to position [393, 0]
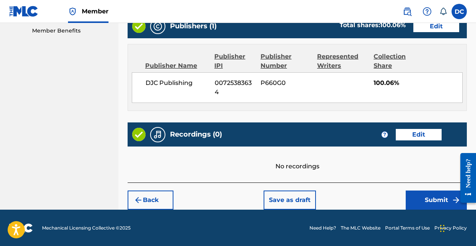
click at [437, 201] on button "Submit" at bounding box center [436, 199] width 61 height 19
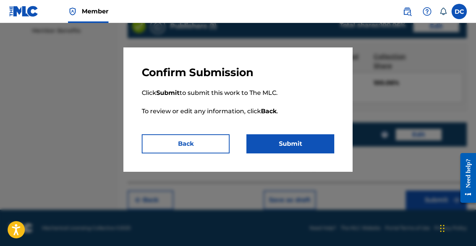
click at [304, 141] on button "Submit" at bounding box center [290, 143] width 88 height 19
click at [192, 144] on button "Back" at bounding box center [186, 143] width 88 height 19
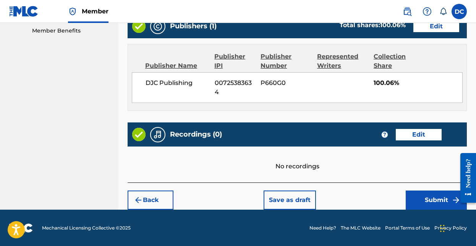
click at [407, 133] on button "Edit" at bounding box center [419, 134] width 46 height 11
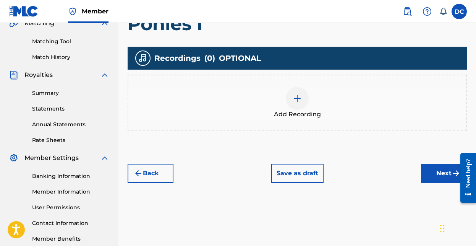
scroll to position [180, 0]
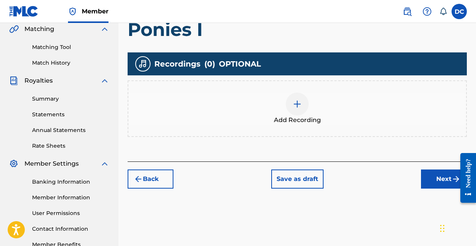
click at [297, 105] on img at bounding box center [297, 103] width 9 height 9
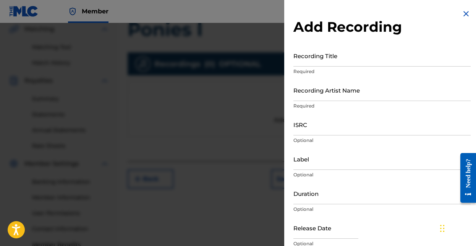
scroll to position [6, 0]
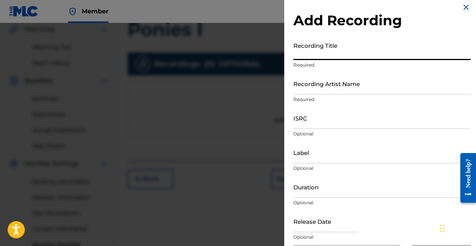
click at [332, 56] on input "Recording Title" at bounding box center [381, 49] width 177 height 22
type input "Ponies I"
click at [352, 90] on input "Recording Artist Name" at bounding box center [381, 84] width 177 height 22
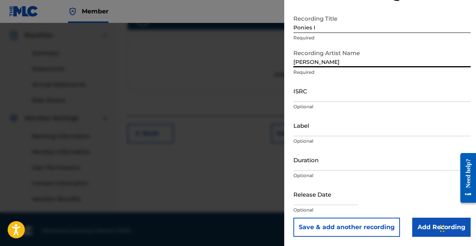
scroll to position [228, 0]
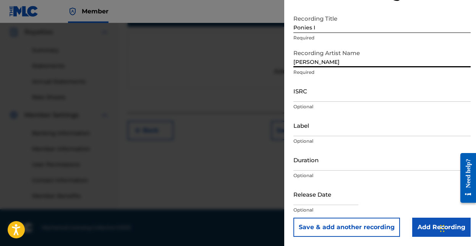
type input "Dusty Polanco"
click at [435, 230] on input "Add Recording" at bounding box center [441, 226] width 58 height 19
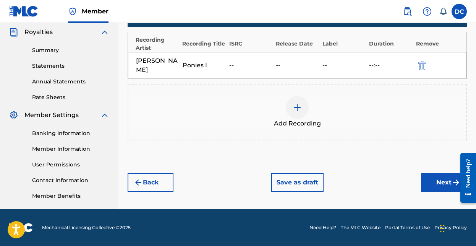
click at [442, 181] on button "Next" at bounding box center [444, 182] width 46 height 19
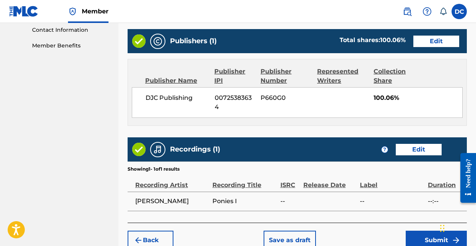
scroll to position [418, 0]
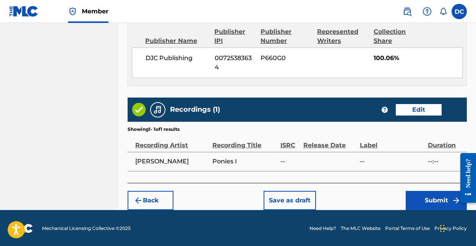
click at [436, 199] on button "Submit" at bounding box center [436, 200] width 61 height 19
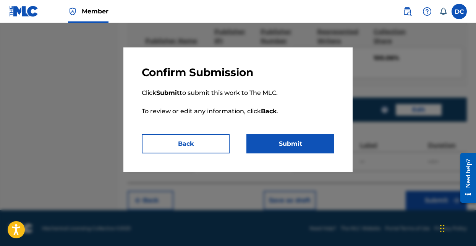
click at [302, 144] on button "Submit" at bounding box center [290, 143] width 88 height 19
click at [299, 146] on button "Submit" at bounding box center [290, 143] width 88 height 19
click at [214, 146] on button "Back" at bounding box center [186, 143] width 88 height 19
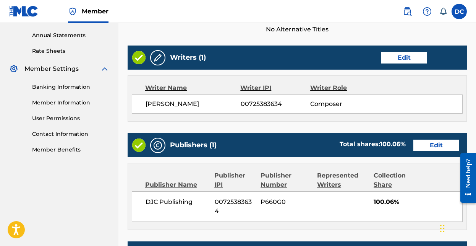
scroll to position [274, 0]
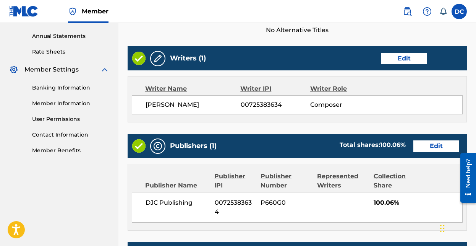
click at [401, 55] on button "Edit" at bounding box center [404, 58] width 46 height 11
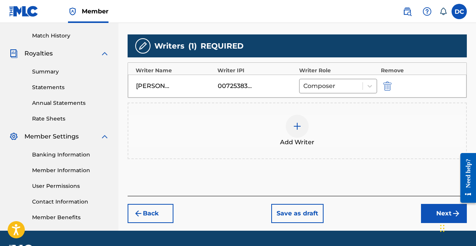
scroll to position [183, 0]
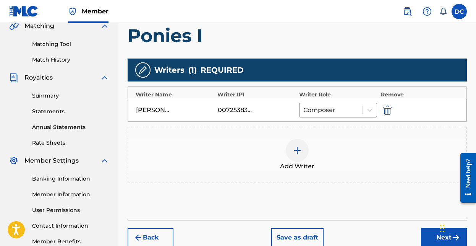
click at [240, 110] on div "00725383634" at bounding box center [235, 109] width 34 height 9
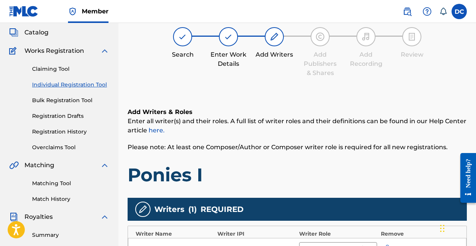
scroll to position [22, 0]
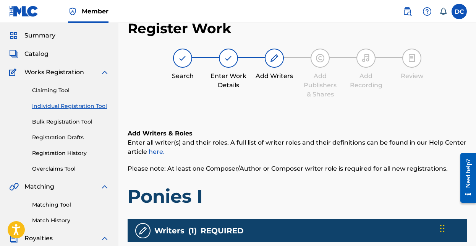
click at [460, 17] on label at bounding box center [459, 11] width 15 height 15
click at [459, 11] on input "DC [PERSON_NAME] [PERSON_NAME][EMAIL_ADDRESS][DOMAIN_NAME] Notification Prefere…" at bounding box center [459, 11] width 0 height 0
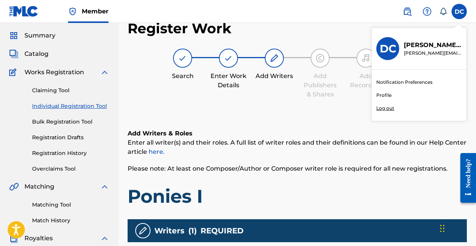
click at [385, 96] on link "Profile" at bounding box center [383, 95] width 15 height 7
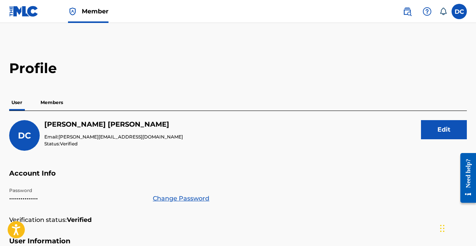
click at [50, 101] on p "Members" at bounding box center [51, 102] width 27 height 16
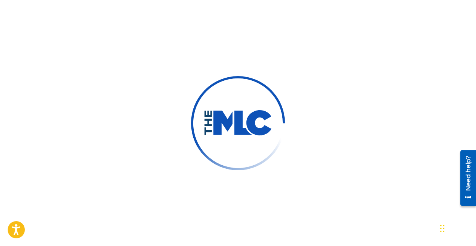
scroll to position [11, 0]
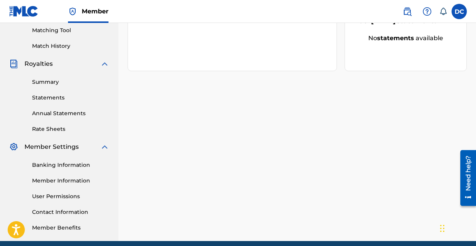
scroll to position [198, 0]
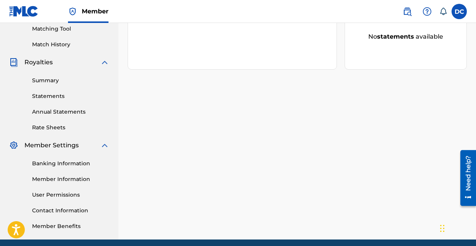
click at [75, 179] on link "Member Information" at bounding box center [70, 179] width 77 height 8
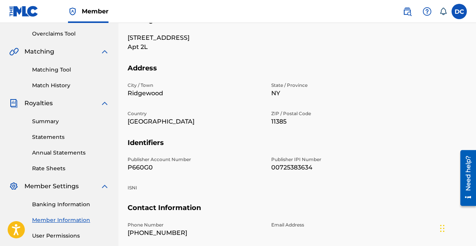
scroll to position [165, 0]
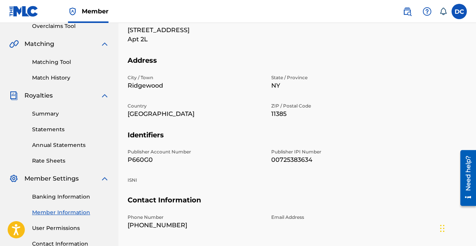
click at [289, 160] on p "00725383634" at bounding box center [338, 159] width 135 height 9
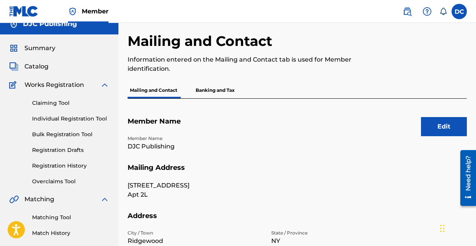
scroll to position [0, 0]
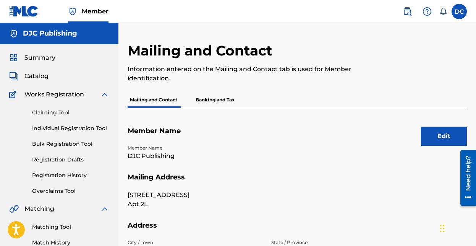
click at [438, 136] on button "Edit" at bounding box center [444, 135] width 46 height 19
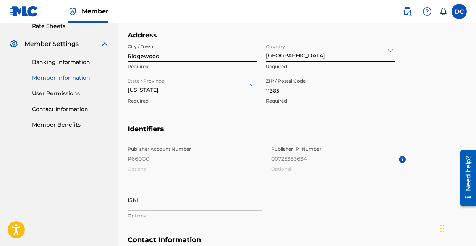
scroll to position [300, 0]
click at [306, 157] on span "Publisher IPI Number 00725383634 Optional ?" at bounding box center [338, 159] width 135 height 34
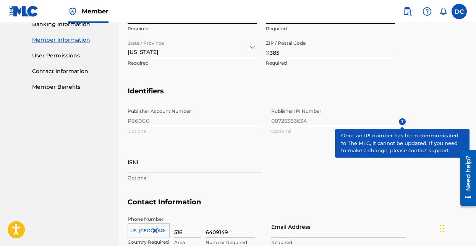
scroll to position [344, 0]
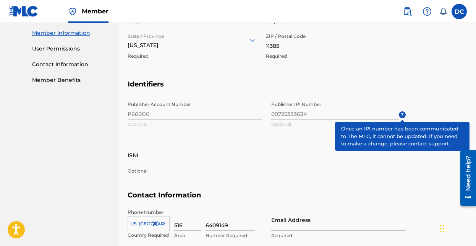
click at [402, 113] on span "?" at bounding box center [402, 114] width 7 height 7
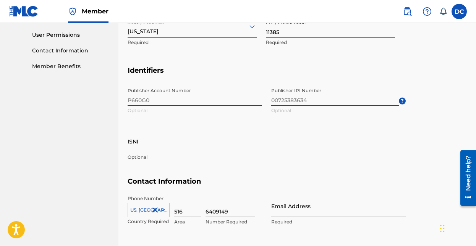
scroll to position [352, 0]
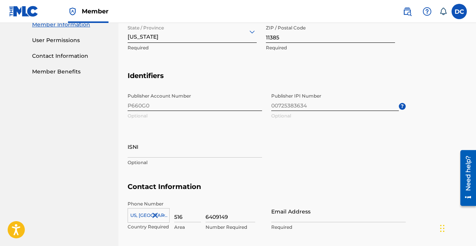
click at [467, 189] on div "Need help?" at bounding box center [468, 173] width 10 height 35
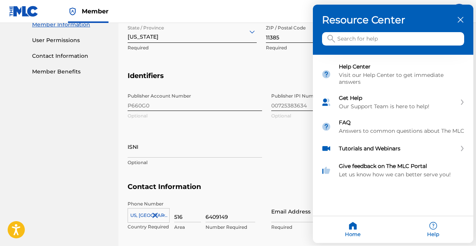
click at [404, 38] on input "Search for help" at bounding box center [393, 38] width 142 height 13
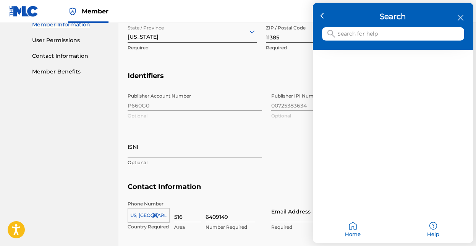
click at [461, 20] on icon "close resource center" at bounding box center [461, 18] width 6 height 6
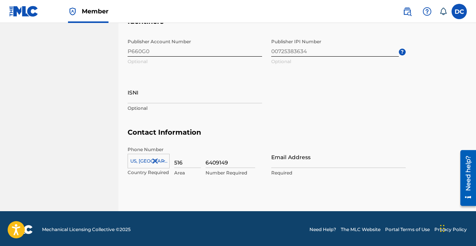
scroll to position [408, 0]
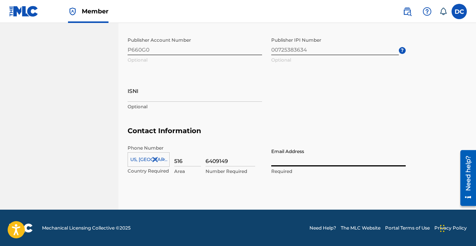
click at [289, 162] on input "Email Address" at bounding box center [338, 155] width 135 height 22
type input "[PERSON_NAME][EMAIL_ADDRESS][DOMAIN_NAME]"
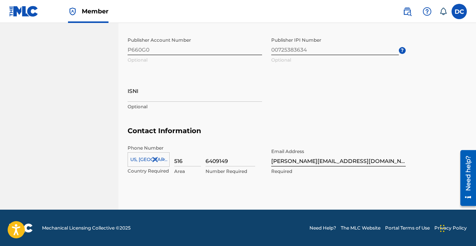
click at [290, 188] on div "Phone Number [GEOGRAPHIC_DATA], [GEOGRAPHIC_DATA] +1 Country Required 516 Area …" at bounding box center [267, 167] width 278 height 47
click at [294, 188] on div "Phone Number [GEOGRAPHIC_DATA], [GEOGRAPHIC_DATA] +1 Country Required 516 Area …" at bounding box center [267, 167] width 278 height 47
click at [365, 164] on input "[PERSON_NAME][EMAIL_ADDRESS][DOMAIN_NAME]" at bounding box center [338, 155] width 135 height 22
click at [420, 173] on section "Contact Information Phone Number [GEOGRAPHIC_DATA] +1 Country Required 516 Area…" at bounding box center [297, 158] width 339 height 65
click at [274, 188] on div "Phone Number [GEOGRAPHIC_DATA], [GEOGRAPHIC_DATA] +1 Country Required 516 Area …" at bounding box center [267, 167] width 278 height 47
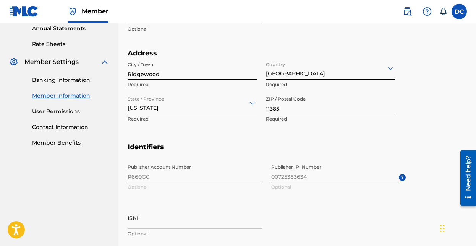
scroll to position [313, 0]
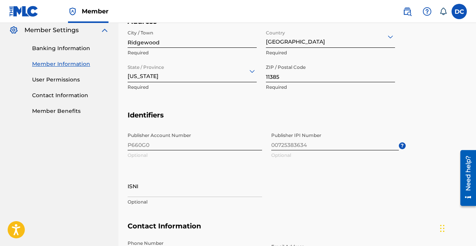
click at [335, 144] on span "Publisher IPI Number 00725383634 Optional ?" at bounding box center [338, 145] width 135 height 34
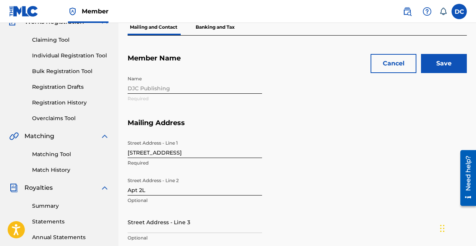
scroll to position [0, 0]
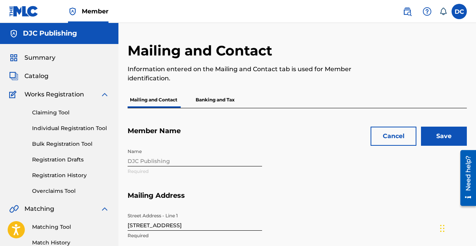
click at [441, 136] on input "Save" at bounding box center [444, 135] width 46 height 19
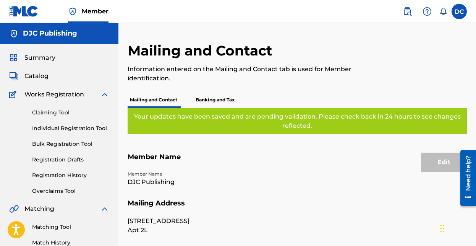
click at [15, 33] on img at bounding box center [13, 33] width 9 height 9
click at [458, 12] on label at bounding box center [459, 11] width 15 height 15
click at [459, 11] on input "DC [PERSON_NAME] [PERSON_NAME][EMAIL_ADDRESS][DOMAIN_NAME] Notification Prefere…" at bounding box center [459, 11] width 0 height 0
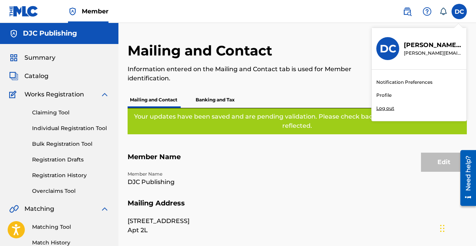
click at [325, 204] on h5 "Mailing Address" at bounding box center [297, 208] width 339 height 18
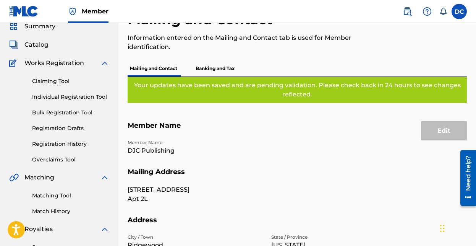
scroll to position [15, 0]
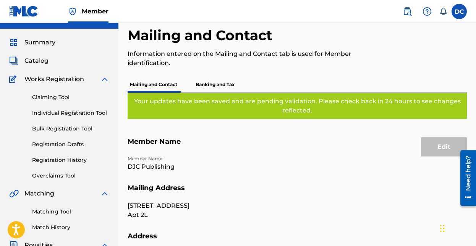
click at [105, 78] on img at bounding box center [104, 79] width 9 height 9
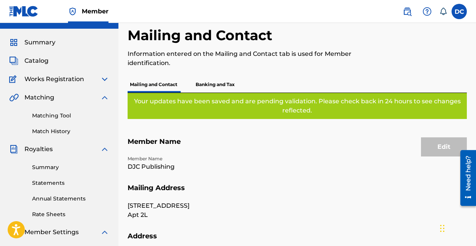
click at [102, 97] on img at bounding box center [104, 97] width 9 height 9
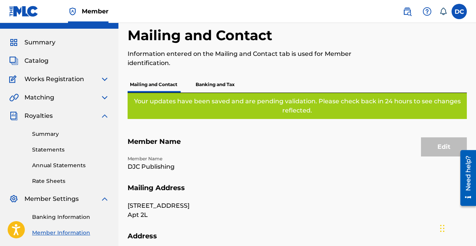
click at [104, 118] on img at bounding box center [104, 115] width 9 height 9
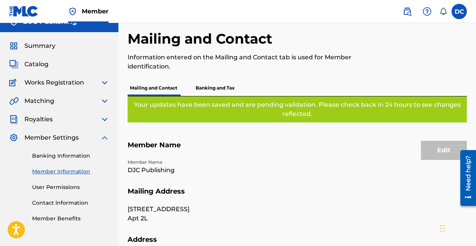
scroll to position [0, 0]
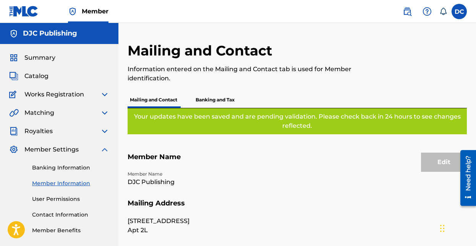
click at [106, 149] on img at bounding box center [104, 149] width 9 height 9
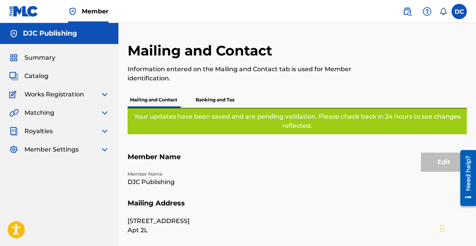
click at [43, 59] on span "Summary" at bounding box center [39, 57] width 31 height 9
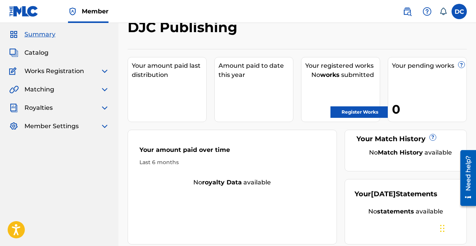
scroll to position [14, 0]
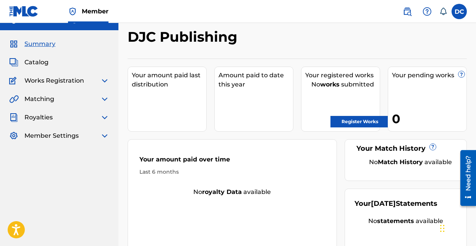
click at [104, 134] on img at bounding box center [104, 135] width 9 height 9
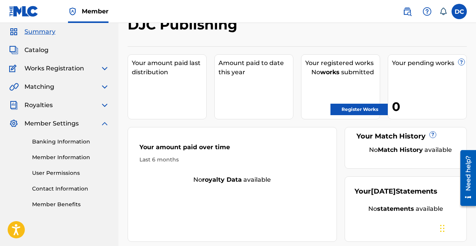
scroll to position [0, 0]
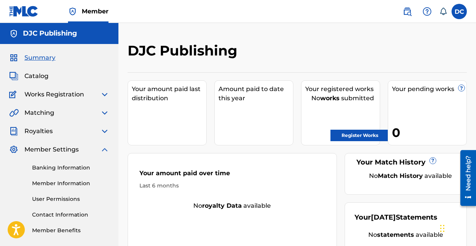
click at [105, 130] on img at bounding box center [104, 130] width 9 height 9
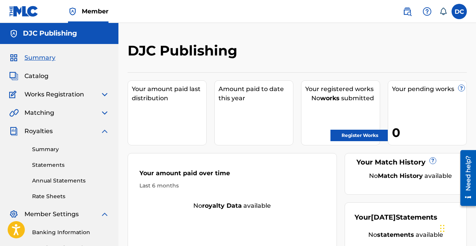
click at [104, 113] on img at bounding box center [104, 112] width 9 height 9
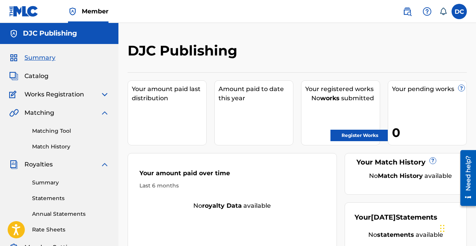
click at [102, 92] on img at bounding box center [104, 94] width 9 height 9
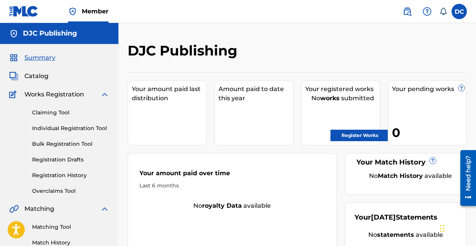
click at [44, 77] on span "Catalog" at bounding box center [36, 75] width 24 height 9
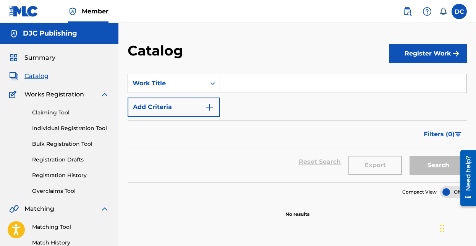
click at [48, 58] on span "Summary" at bounding box center [39, 57] width 31 height 9
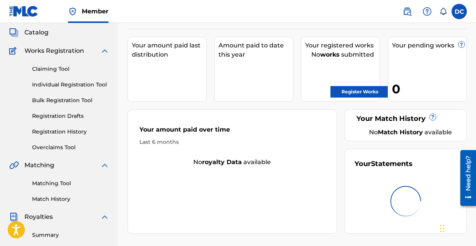
scroll to position [31, 0]
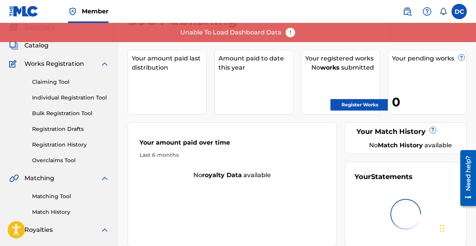
click at [122, 62] on div "DJC Publishing Your amount paid last distribution Amount paid to date this year…" at bounding box center [297, 208] width 358 height 395
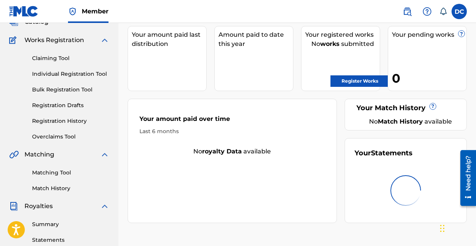
scroll to position [48, 0]
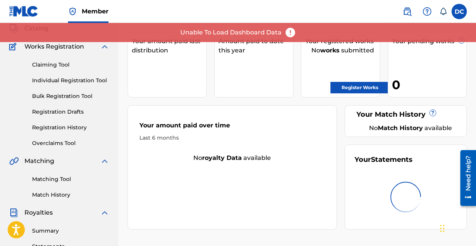
click at [298, 97] on div "Your amount paid last distribution Amount paid to date this year Your registere…" at bounding box center [297, 126] width 339 height 205
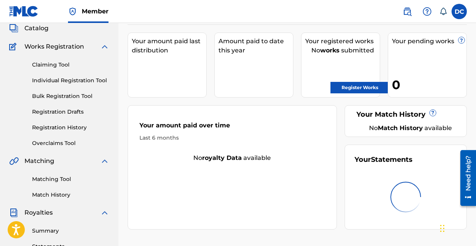
click at [104, 47] on img at bounding box center [104, 46] width 9 height 9
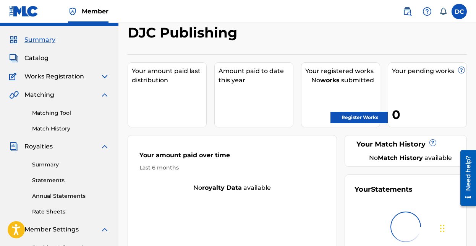
scroll to position [30, 0]
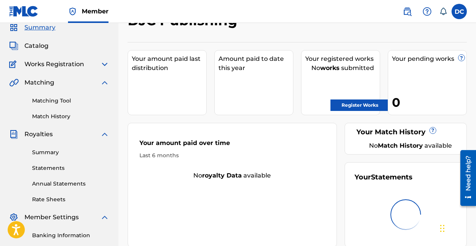
click at [105, 82] on img at bounding box center [104, 82] width 9 height 9
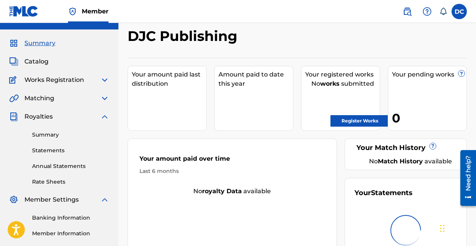
scroll to position [15, 0]
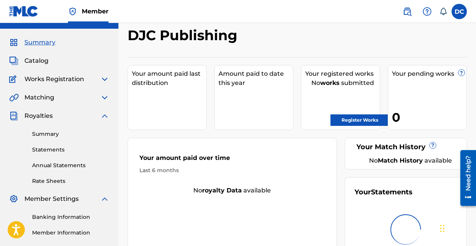
click at [371, 122] on link "Register Works" at bounding box center [360, 119] width 59 height 11
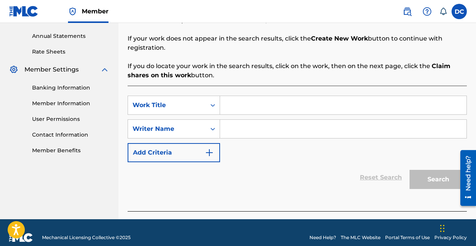
scroll to position [154, 0]
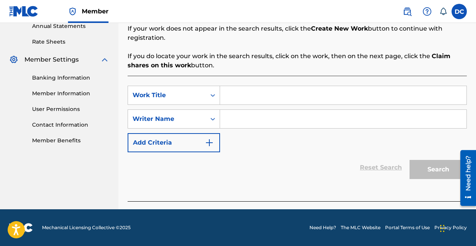
click at [245, 95] on input "Search Form" at bounding box center [343, 95] width 246 height 18
type input "Ponies I"
click at [269, 117] on input "Search Form" at bounding box center [343, 119] width 246 height 18
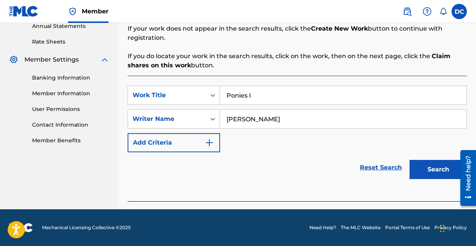
type input "[PERSON_NAME]"
click at [428, 165] on button "Search" at bounding box center [438, 169] width 57 height 19
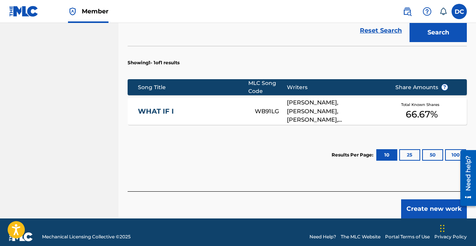
scroll to position [300, 0]
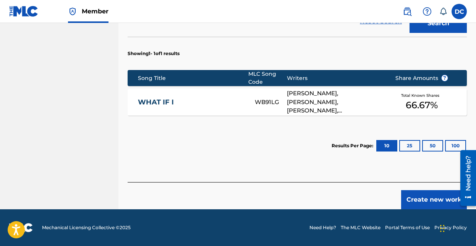
click at [423, 197] on button "Create new work" at bounding box center [434, 199] width 66 height 19
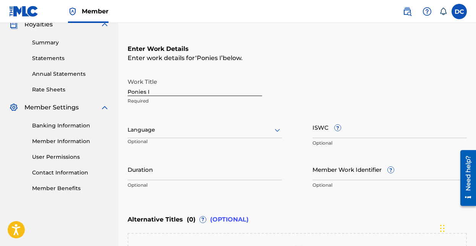
scroll to position [100, 0]
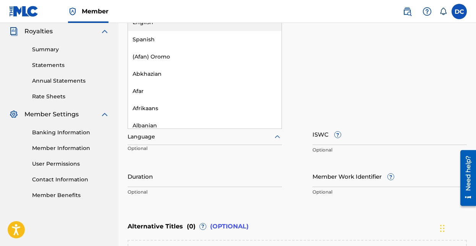
click at [281, 136] on icon at bounding box center [277, 136] width 9 height 9
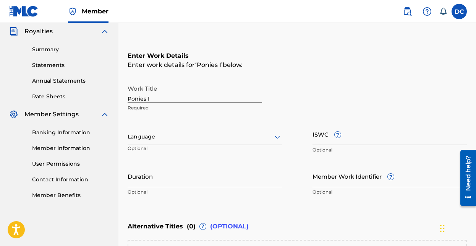
click at [152, 21] on nav "Member DC DC [PERSON_NAME] [PERSON_NAME][EMAIL_ADDRESS][DOMAIN_NAME] Notificati…" at bounding box center [238, 11] width 476 height 23
click at [229, 180] on input "Duration" at bounding box center [205, 176] width 154 height 22
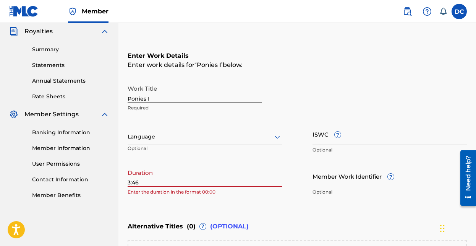
click at [259, 206] on div "Enter Work Details Enter work details for ‘ Ponies I ’ below. Work Title Ponies…" at bounding box center [297, 125] width 339 height 185
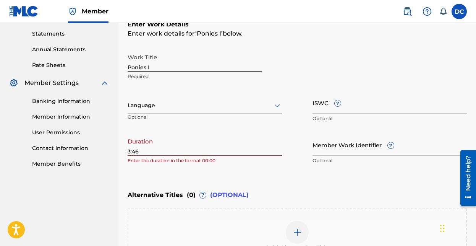
click at [170, 150] on input "3:46" at bounding box center [205, 145] width 154 height 22
click at [127, 149] on div "Register Work Search Enter Work Details Add Writers Add Publishers & Shares Add…" at bounding box center [297, 111] width 358 height 400
click at [128, 151] on input "3:46" at bounding box center [205, 145] width 154 height 22
type input "03:46"
click at [290, 177] on div "Enter Work Details Enter work details for ‘ Ponies I ’ below. Work Title Ponies…" at bounding box center [297, 94] width 339 height 185
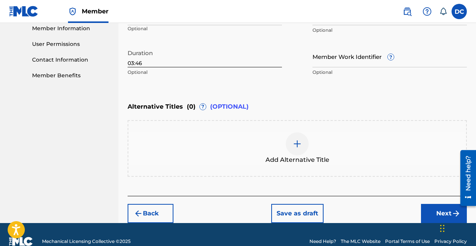
scroll to position [233, 0]
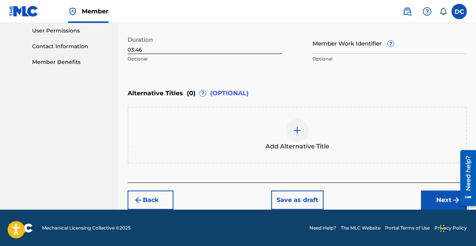
click at [445, 199] on button "Next" at bounding box center [444, 199] width 46 height 19
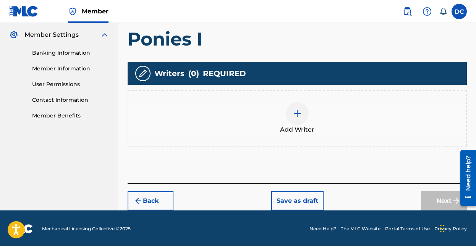
scroll to position [180, 0]
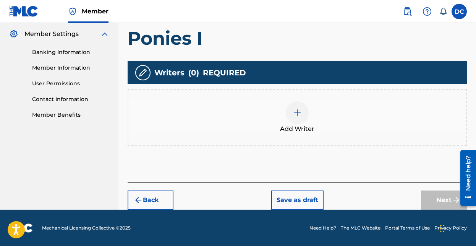
click at [299, 109] on img at bounding box center [297, 112] width 9 height 9
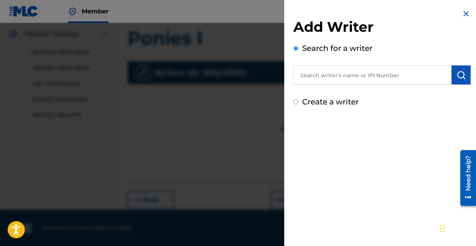
click at [296, 101] on input "Create a writer" at bounding box center [295, 101] width 5 height 5
radio input "false"
radio input "true"
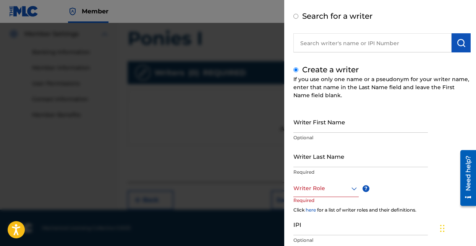
scroll to position [34, 0]
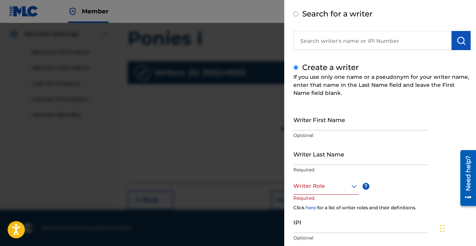
click at [342, 121] on input "Writer First Name" at bounding box center [360, 120] width 135 height 22
type input "[PERSON_NAME]"
click at [352, 157] on input "Writer Last Name" at bounding box center [360, 154] width 135 height 22
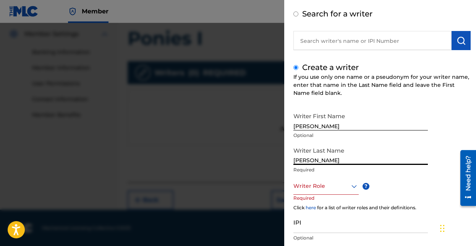
type input "[PERSON_NAME]"
click at [356, 186] on icon at bounding box center [354, 186] width 5 height 3
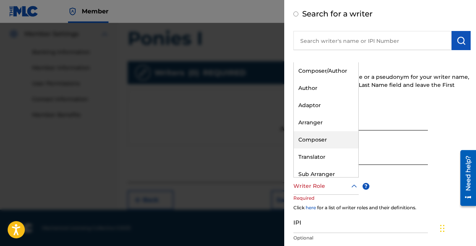
click at [323, 143] on div "Composer" at bounding box center [326, 139] width 65 height 17
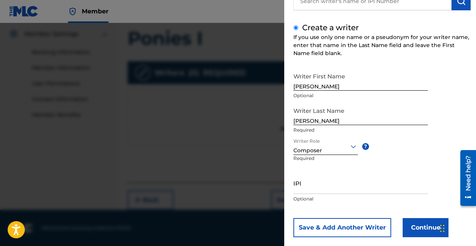
scroll to position [86, 0]
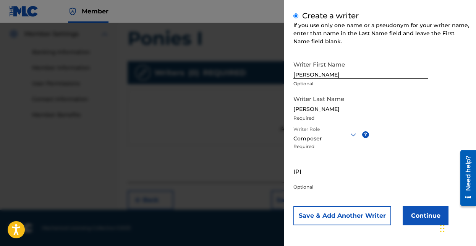
click at [425, 218] on button "Continue" at bounding box center [426, 215] width 46 height 19
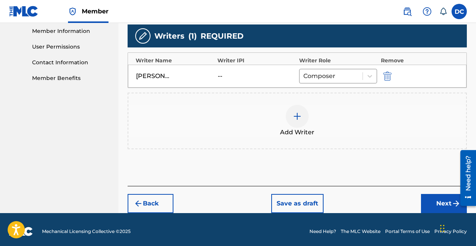
scroll to position [220, 0]
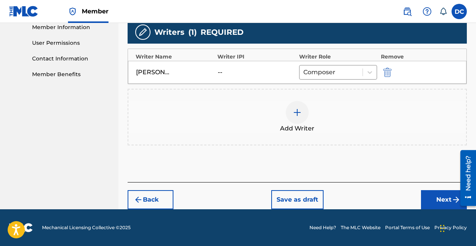
click at [439, 196] on button "Next" at bounding box center [444, 199] width 46 height 19
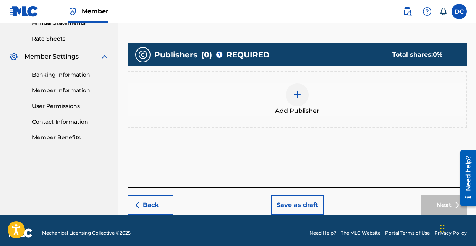
scroll to position [159, 0]
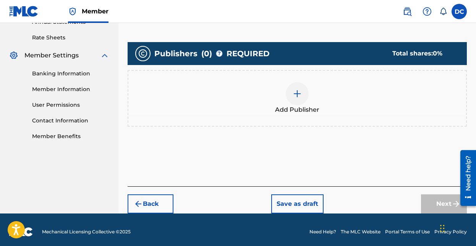
click at [297, 92] on img at bounding box center [297, 93] width 9 height 9
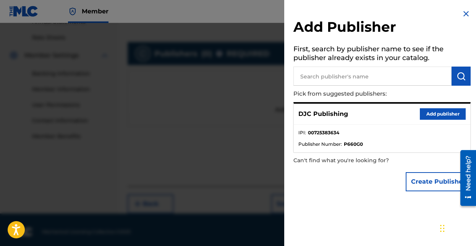
click at [431, 113] on button "Add publisher" at bounding box center [443, 113] width 46 height 11
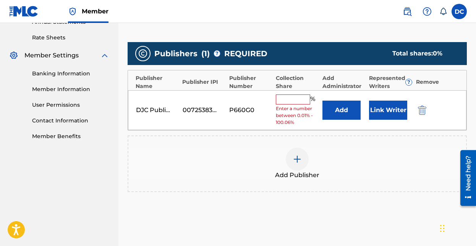
click at [296, 99] on input "text" at bounding box center [293, 99] width 34 height 10
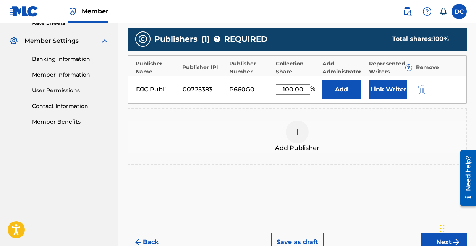
scroll to position [216, 0]
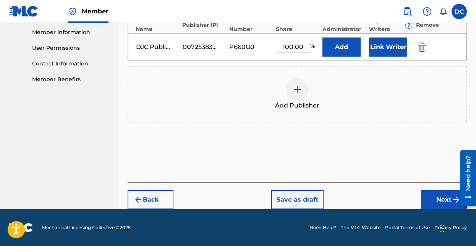
type input "100.00"
click at [443, 201] on button "Next" at bounding box center [444, 199] width 46 height 19
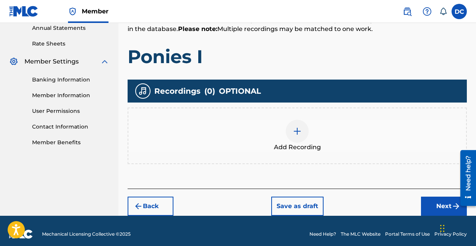
scroll to position [159, 0]
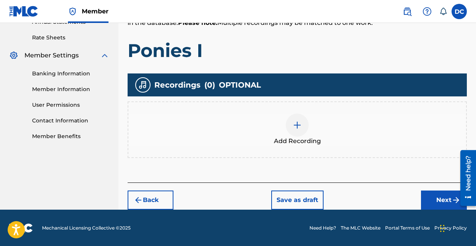
click at [443, 198] on button "Next" at bounding box center [444, 199] width 46 height 19
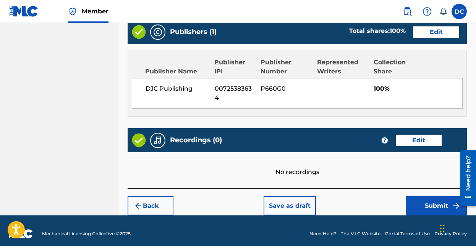
scroll to position [393, 0]
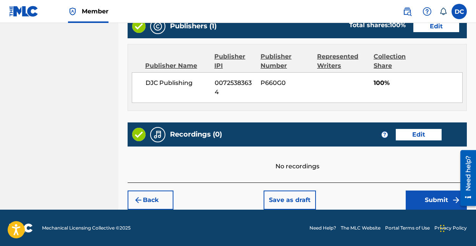
click at [438, 201] on button "Submit" at bounding box center [436, 199] width 61 height 19
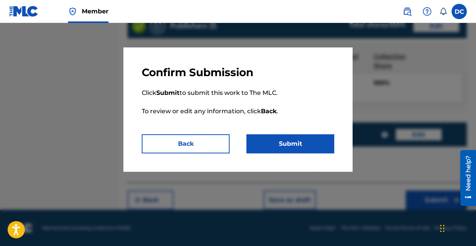
click at [293, 143] on button "Submit" at bounding box center [290, 143] width 88 height 19
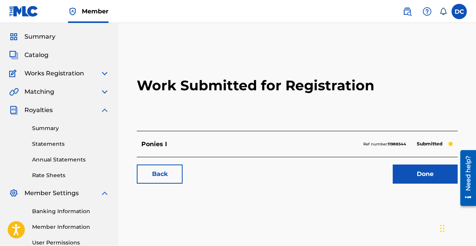
scroll to position [19, 0]
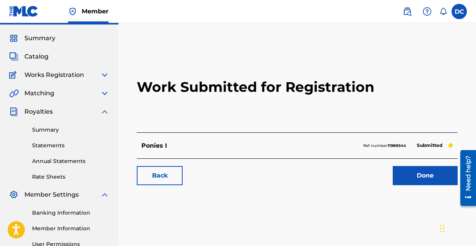
click at [425, 175] on link "Done" at bounding box center [425, 175] width 65 height 19
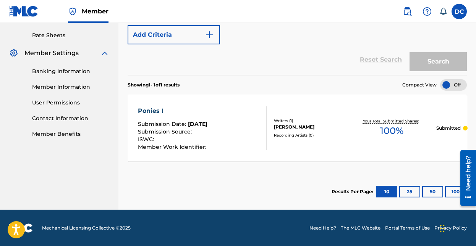
scroll to position [161, 0]
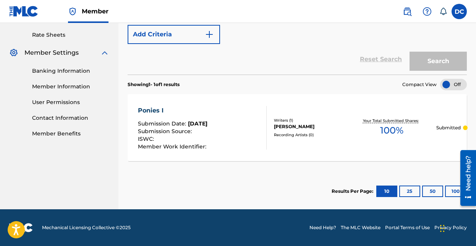
click at [302, 134] on div "Recording Artists ( 0 )" at bounding box center [310, 135] width 73 height 6
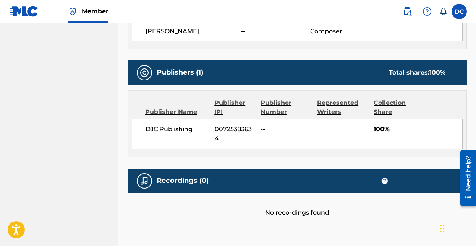
scroll to position [334, 0]
